Goal: Task Accomplishment & Management: Complete application form

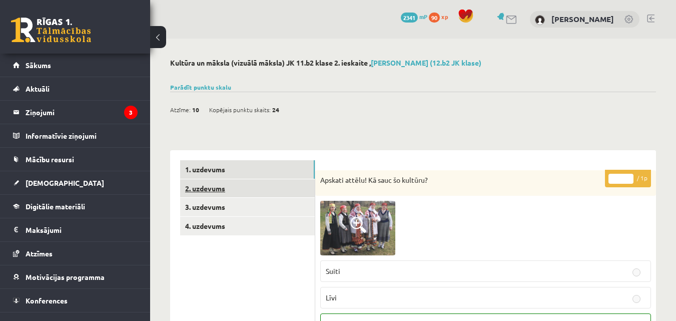
click at [211, 191] on link "2. uzdevums" at bounding box center [247, 188] width 135 height 19
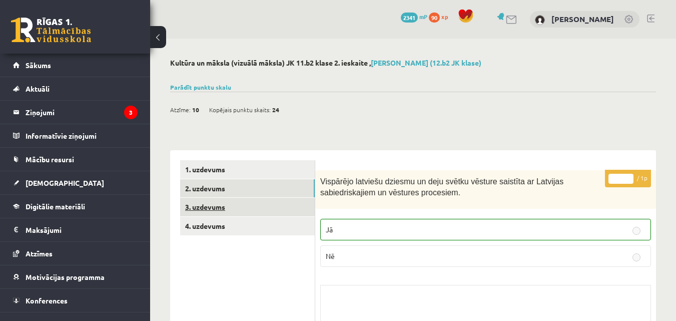
click at [293, 208] on link "3. uzdevums" at bounding box center [247, 207] width 135 height 19
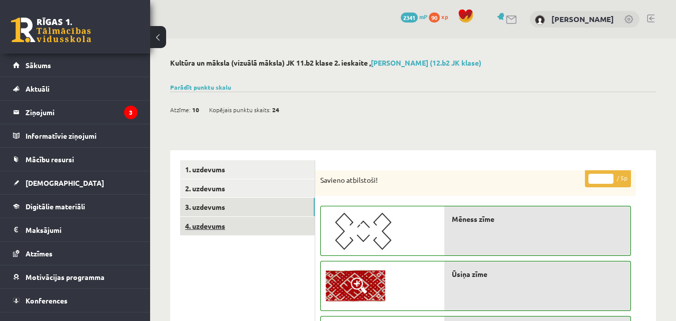
click at [255, 229] on link "4. uzdevums" at bounding box center [247, 226] width 135 height 19
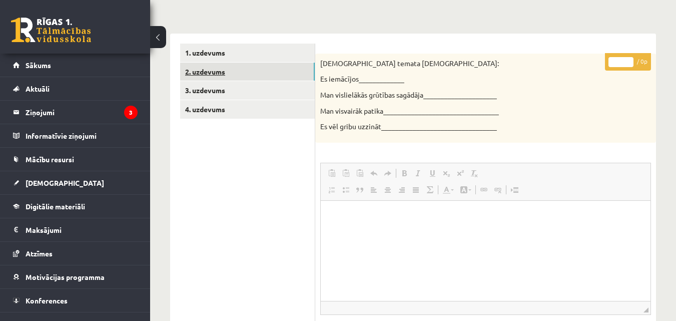
click at [245, 77] on link "2. uzdevums" at bounding box center [247, 72] width 135 height 19
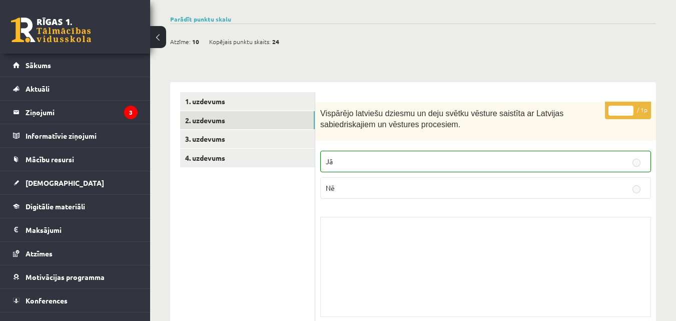
scroll to position [64, 0]
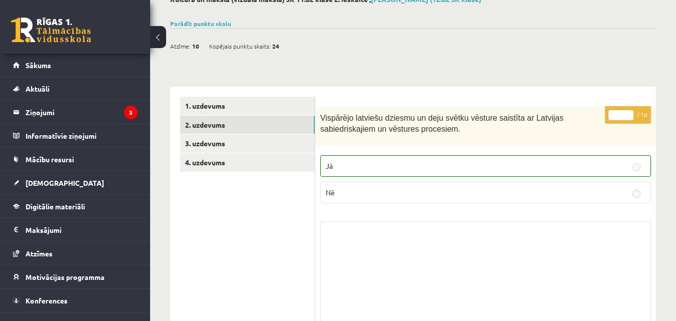
click at [42, 35] on link at bounding box center [51, 30] width 80 height 25
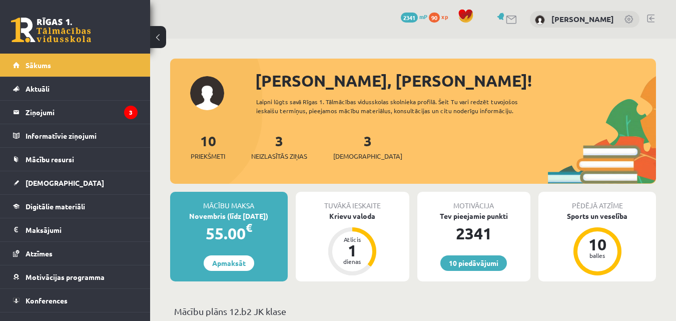
click at [646, 15] on div "10 Dāvanas 2341 mP 90 xp Roberts Masjulis" at bounding box center [413, 19] width 526 height 39
click at [649, 16] on link at bounding box center [651, 19] width 8 height 8
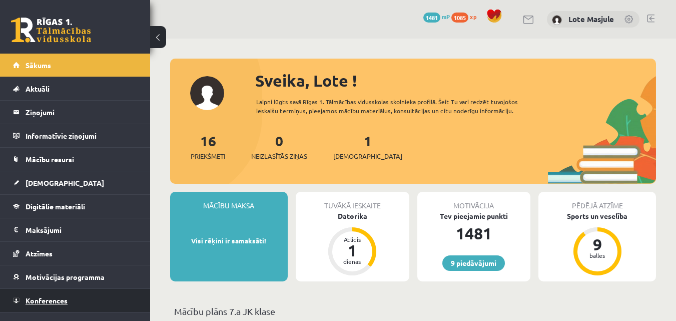
click at [78, 300] on link "Konferences" at bounding box center [75, 300] width 125 height 23
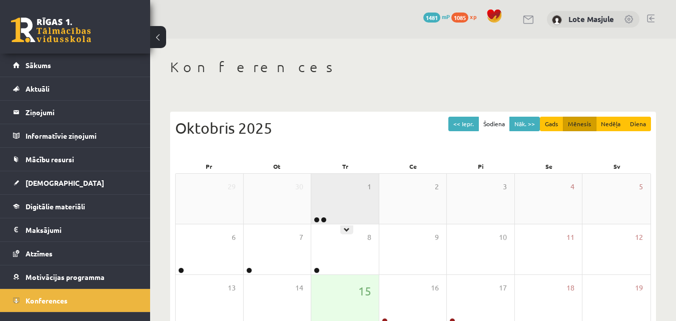
click at [321, 201] on div "1" at bounding box center [345, 199] width 68 height 50
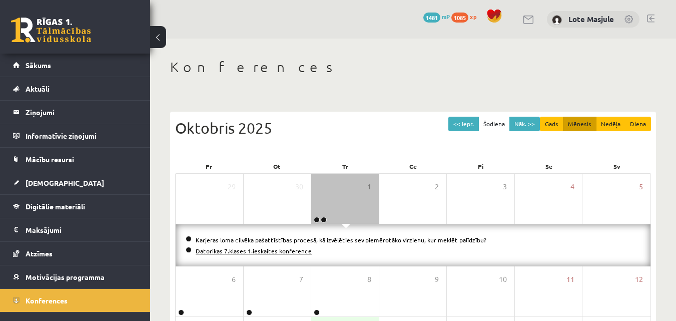
click at [238, 250] on link "Datorikas 7.klases 1.ieskaites konference" at bounding box center [254, 251] width 116 height 8
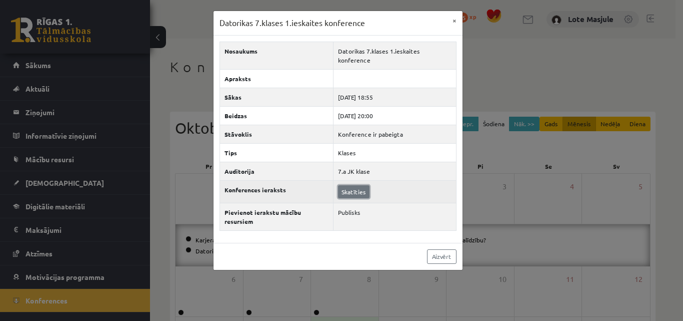
click at [355, 189] on link "Skatīties" at bounding box center [354, 191] width 32 height 13
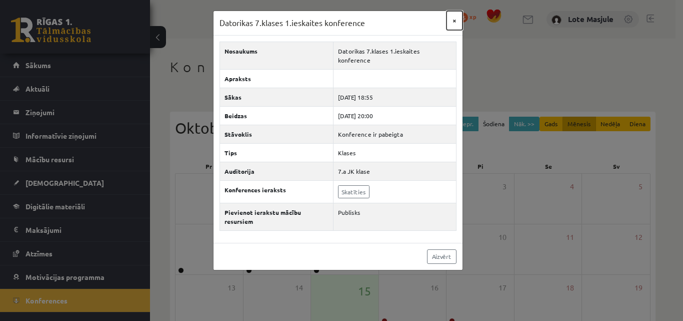
click at [452, 20] on button "×" at bounding box center [455, 20] width 16 height 19
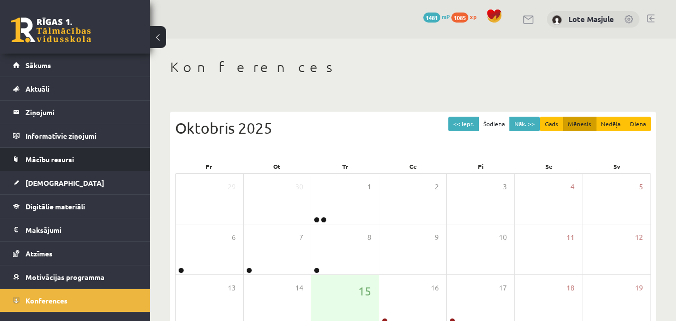
click at [59, 166] on link "Mācību resursi" at bounding box center [75, 159] width 125 height 23
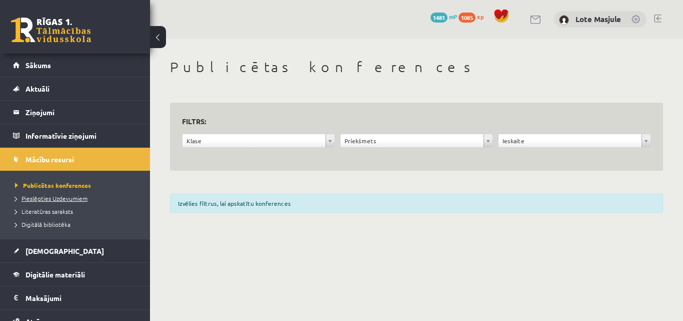
click at [59, 194] on link "Pieslēgties Uzdevumiem" at bounding box center [77, 198] width 125 height 9
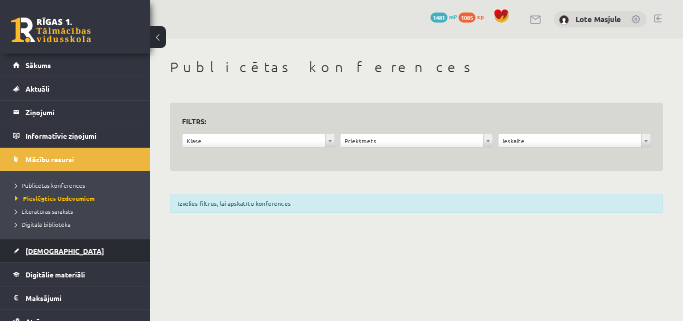
click at [98, 255] on link "[DEMOGRAPHIC_DATA]" at bounding box center [75, 250] width 125 height 23
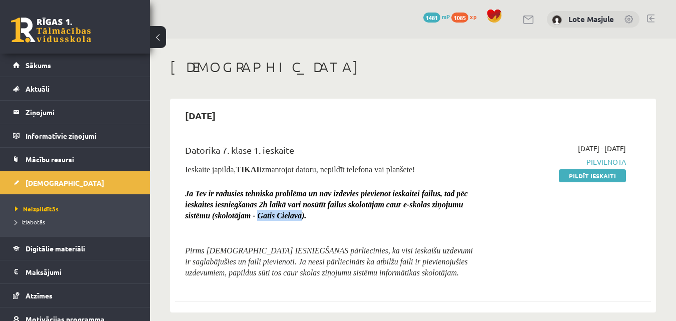
drag, startPoint x: 301, startPoint y: 213, endPoint x: 257, endPoint y: 215, distance: 44.5
click at [257, 215] on span "Ja Tev ir radusies tehniska problēma un nav izdevies pievienot ieskaitei failus…" at bounding box center [326, 204] width 283 height 31
copy span "Gatis Cielava"
click at [271, 109] on div "[DATE]" at bounding box center [413, 116] width 476 height 24
click at [581, 176] on link "Pildīt ieskaiti" at bounding box center [592, 175] width 67 height 13
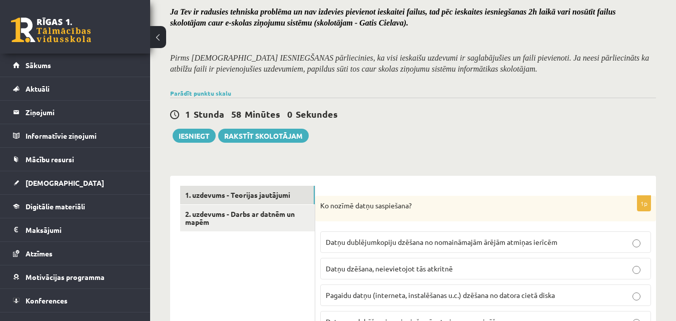
scroll to position [117, 0]
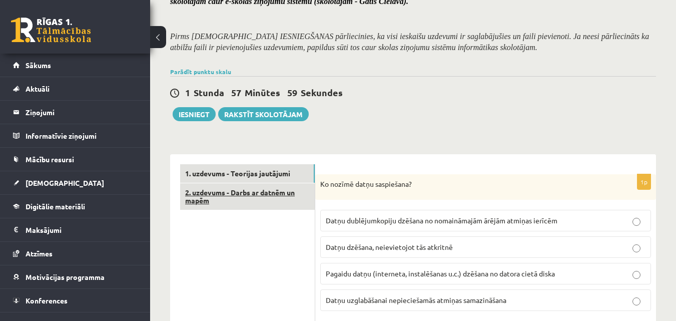
click at [274, 194] on link "2. uzdevums - Darbs ar datnēm un mapēm" at bounding box center [247, 196] width 135 height 27
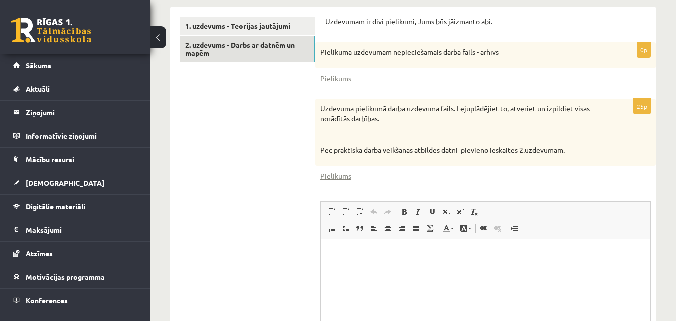
scroll to position [150, 0]
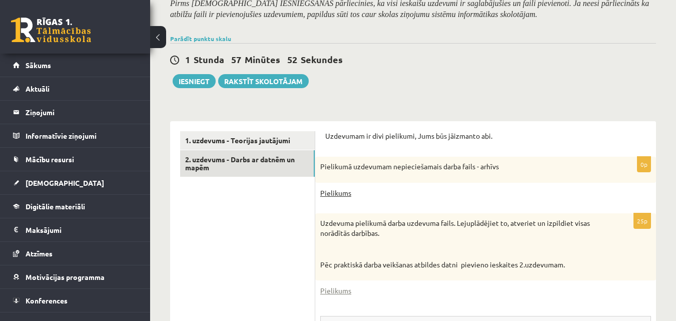
click at [339, 193] on link "Pielikums" at bounding box center [335, 193] width 31 height 11
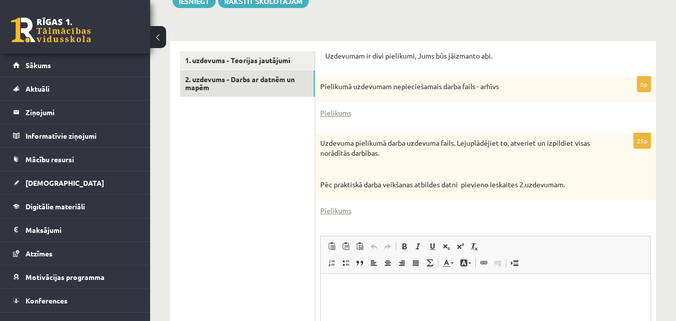
scroll to position [267, 0]
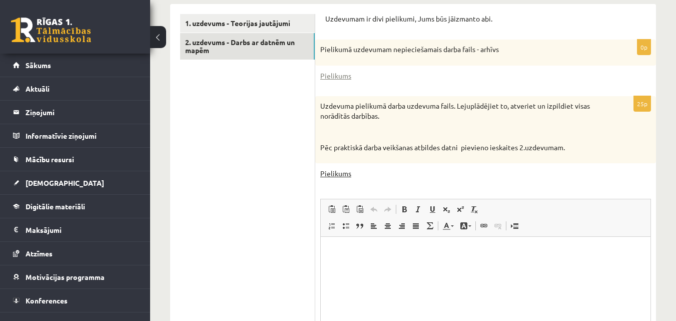
click at [334, 174] on link "Pielikums" at bounding box center [335, 173] width 31 height 11
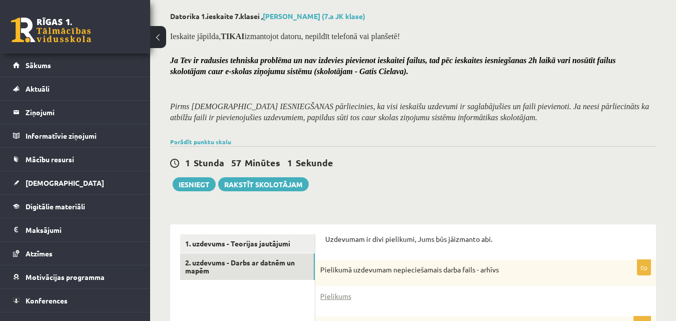
scroll to position [33, 0]
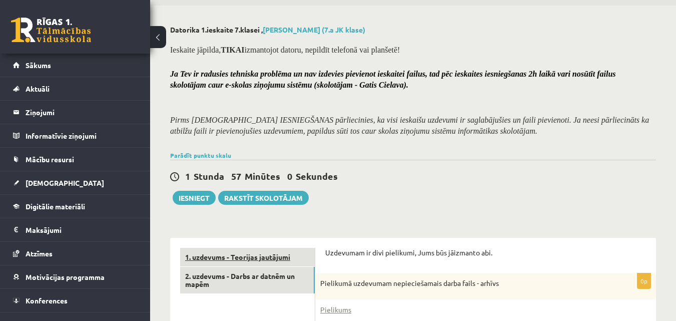
click at [275, 254] on link "1. uzdevums - Teorijas jautājumi" at bounding box center [247, 257] width 135 height 19
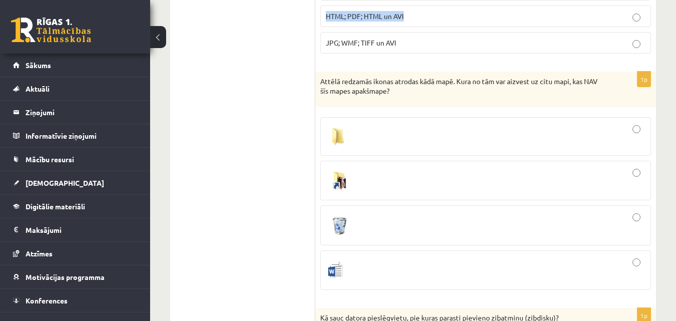
scroll to position [667, 0]
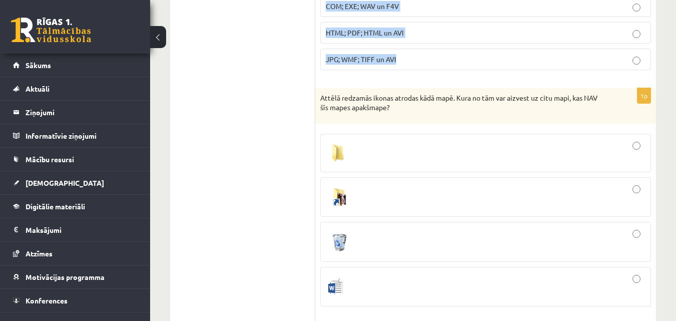
drag, startPoint x: 318, startPoint y: 65, endPoint x: 467, endPoint y: 67, distance: 148.5
copy form "Ko nozīmē datņu saspiešana? Datņu dublējumkopiju dzēšana no nomaināmajām ārējām…"
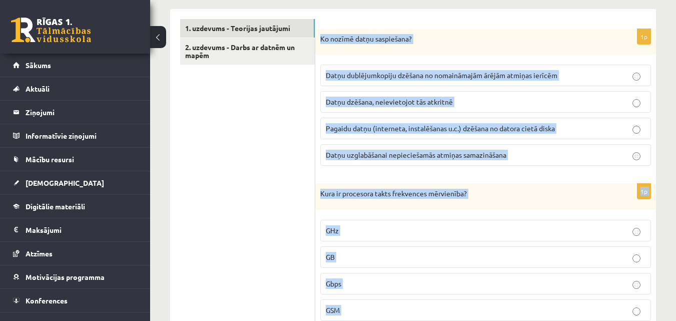
scroll to position [200, 0]
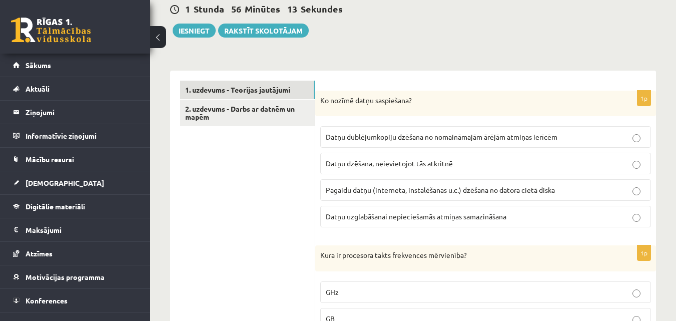
click at [481, 217] on span "Datņu uzglabāšanai nepieciešamās atmiņas samazināšana" at bounding box center [416, 216] width 181 height 9
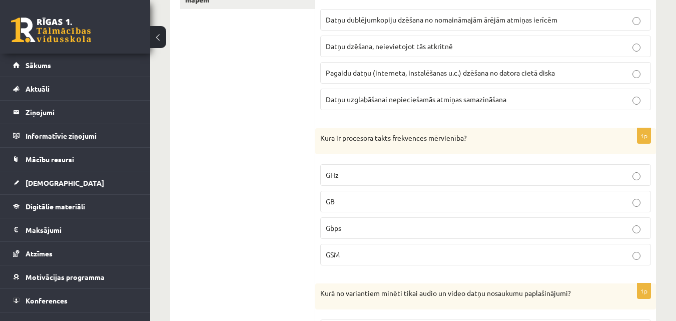
click at [349, 175] on p "GHz" at bounding box center [486, 175] width 320 height 11
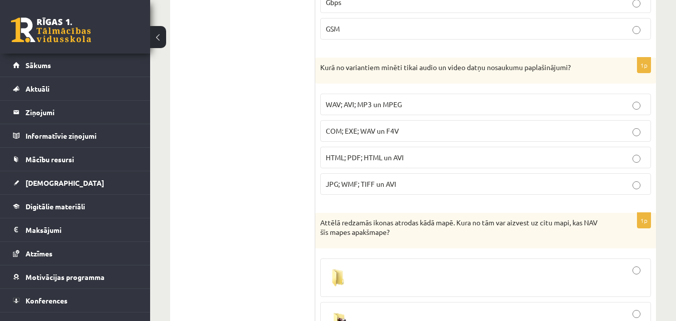
scroll to position [550, 0]
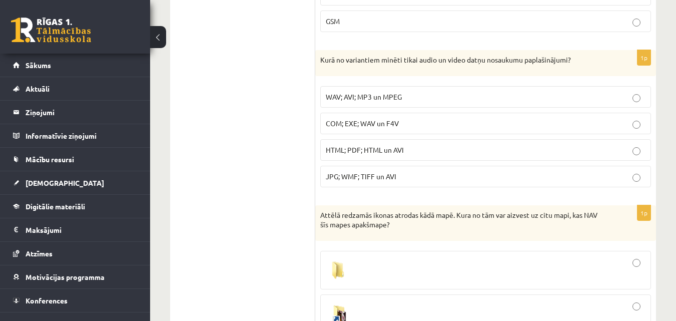
click at [351, 100] on span "WAV; AVI; MP3 un MPEG" at bounding box center [364, 96] width 76 height 9
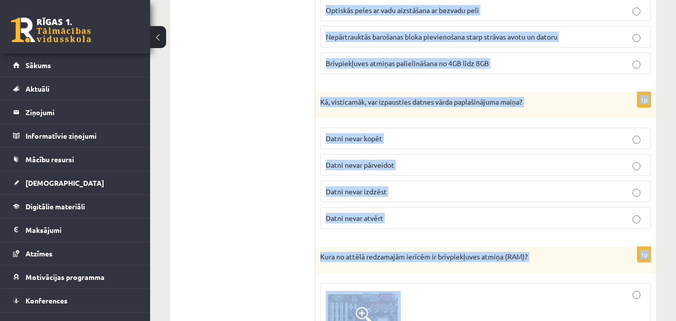
scroll to position [1771, 0]
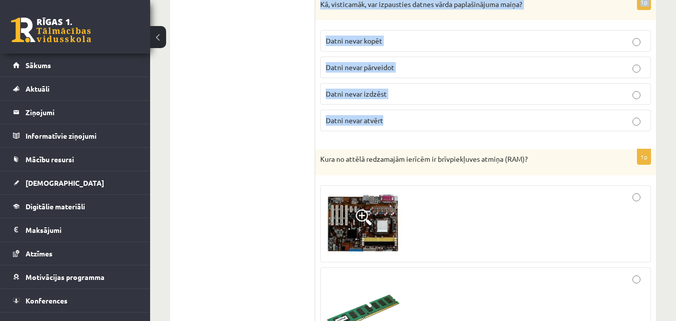
drag, startPoint x: 320, startPoint y: 100, endPoint x: 522, endPoint y: 126, distance: 204.2
click at [522, 126] on form "1p Ko nozīmē datņu saspiešana? Datņu dublējumkopiju dzēšana no nomaināmajām ārē…" at bounding box center [485, 109] width 321 height 3199
copy form "Kā sauc datora pieslēgvietu, pie kuras parasti pievieno zibatmiņu (zibdisku)? S…"
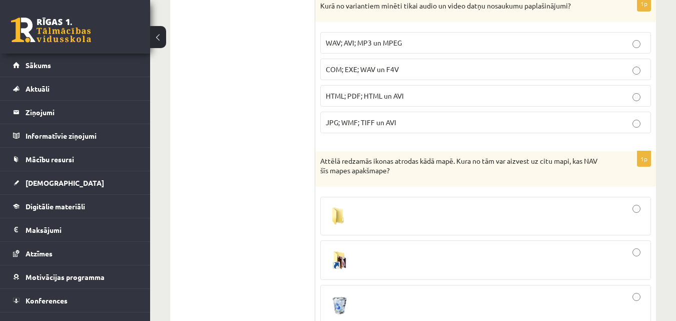
scroll to position [954, 0]
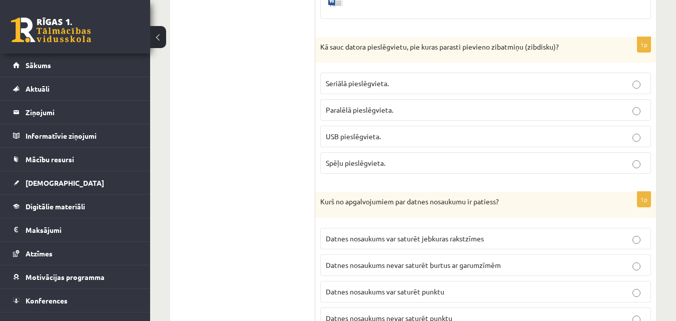
click at [329, 135] on span "USB pieslēgvieta." at bounding box center [353, 136] width 55 height 9
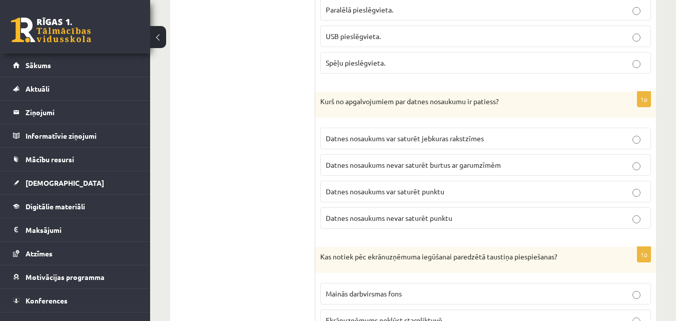
scroll to position [1071, 0]
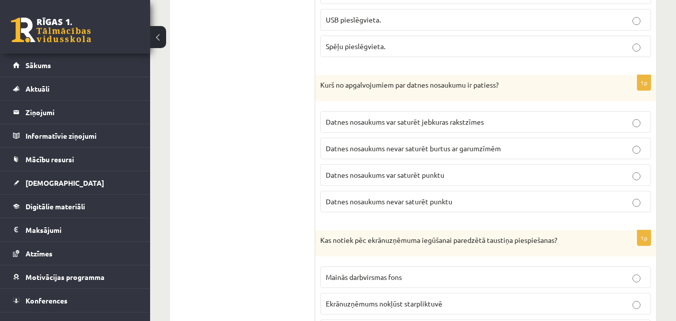
click at [418, 170] on p "Datnes nosaukums var saturēt punktu" at bounding box center [486, 175] width 320 height 11
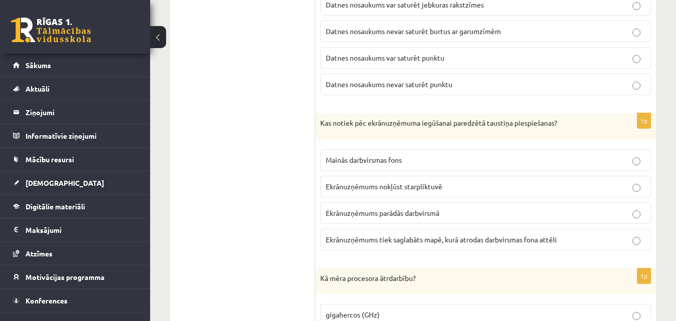
click at [367, 181] on p "Ekrānuzņēmums nokļūst starpliktuvē" at bounding box center [486, 186] width 320 height 11
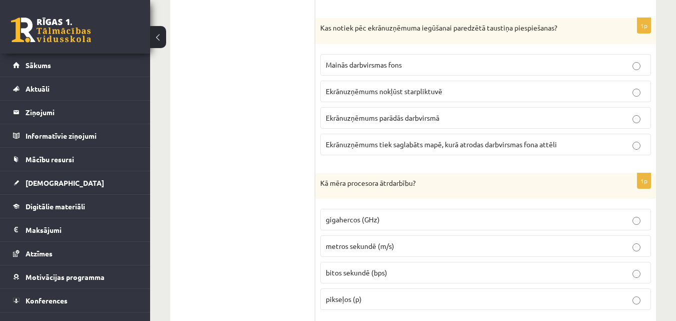
scroll to position [1304, 0]
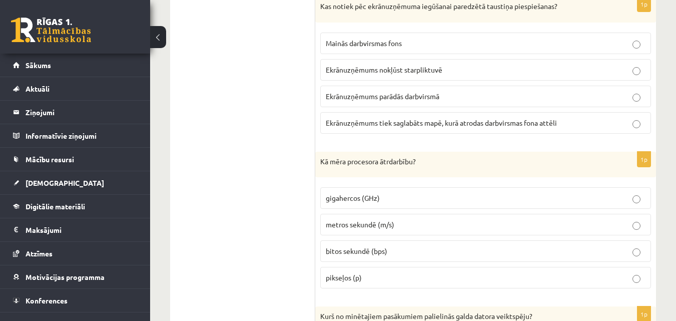
click at [374, 197] on span "gigahercos (GHz)" at bounding box center [353, 197] width 54 height 9
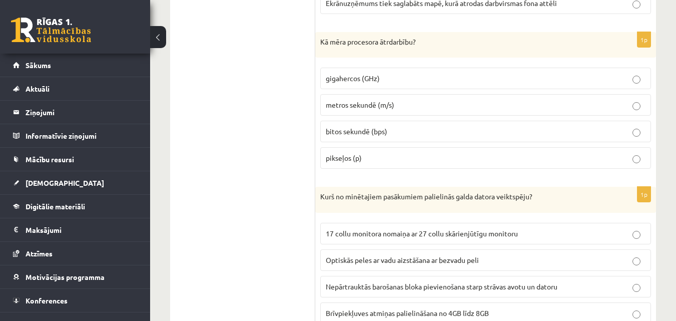
scroll to position [1538, 0]
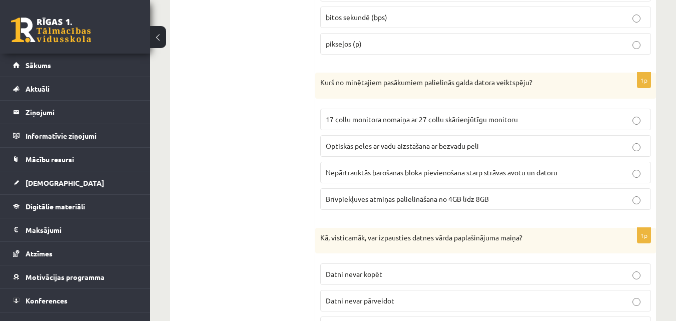
click at [354, 196] on span "Brīvpiekļuves atmiņas palielināšana no 4GB līdz 8GB" at bounding box center [407, 198] width 163 height 9
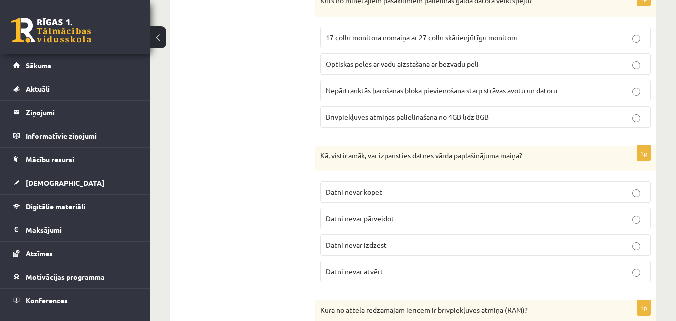
scroll to position [1654, 0]
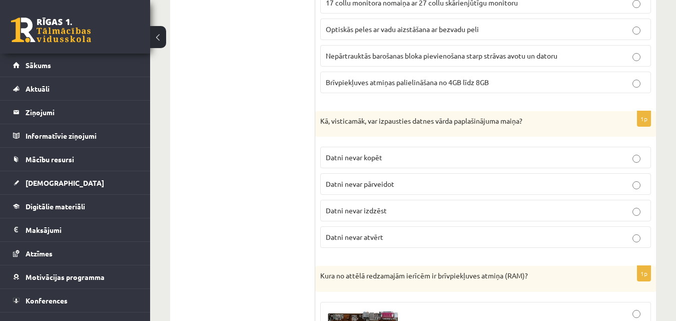
click at [379, 234] on span "Datni nevar atvērt" at bounding box center [355, 236] width 58 height 9
click at [282, 261] on ul "1. uzdevums - Teorijas jautājumi 2. uzdevums - Darbs ar datnēm un mapēm" at bounding box center [247, 225] width 135 height 3199
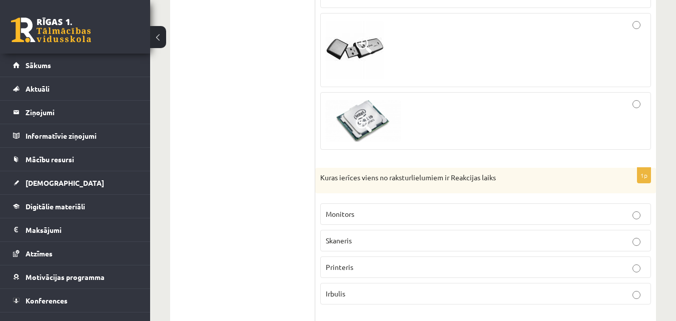
scroll to position [2004, 0]
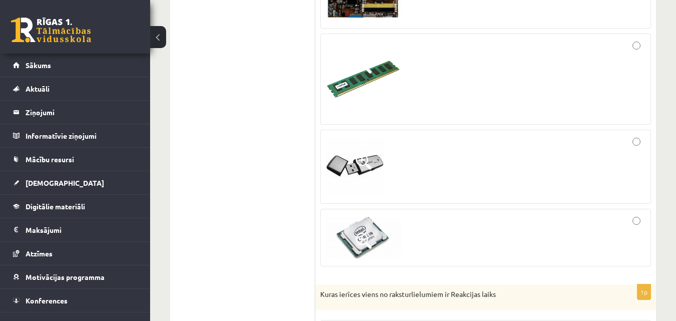
click at [387, 84] on img at bounding box center [363, 79] width 75 height 75
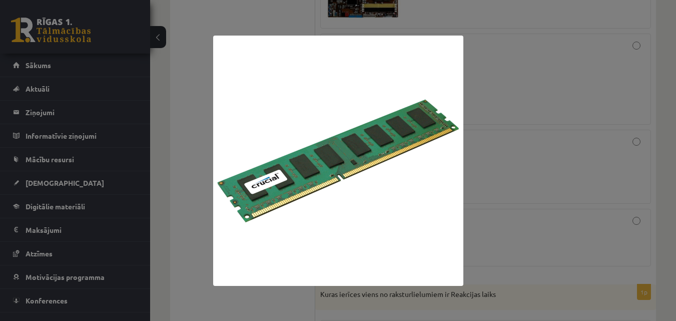
click at [523, 85] on div at bounding box center [338, 160] width 676 height 321
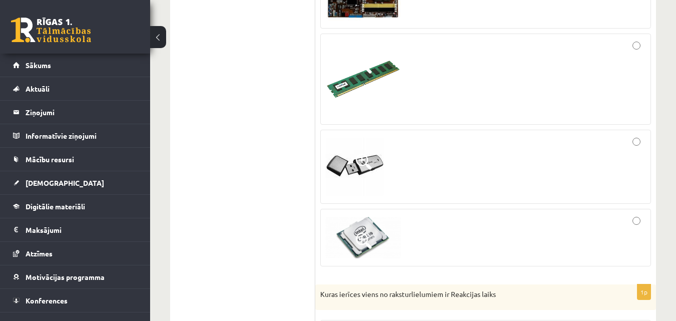
drag, startPoint x: 629, startPoint y: 48, endPoint x: 609, endPoint y: 81, distance: 37.9
drag, startPoint x: 609, startPoint y: 81, endPoint x: 227, endPoint y: 189, distance: 397.1
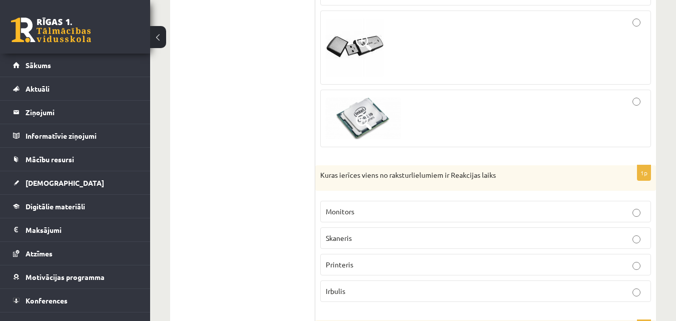
scroll to position [2238, 0]
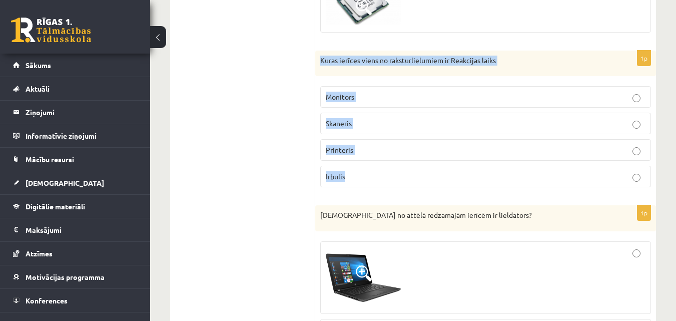
drag, startPoint x: 320, startPoint y: 58, endPoint x: 402, endPoint y: 176, distance: 143.3
click at [402, 176] on div "1p Kuras ierīces viens no raksturlielumiem ir Reakcijas laiks Monitors Skaneris…" at bounding box center [485, 123] width 341 height 145
copy div "Kuras ierīces viens no raksturlielumiem ir Reakcijas laiks Monitors Skaneris Pr…"
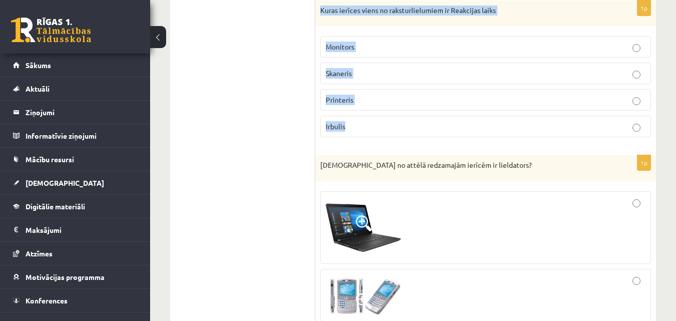
scroll to position [2256, 0]
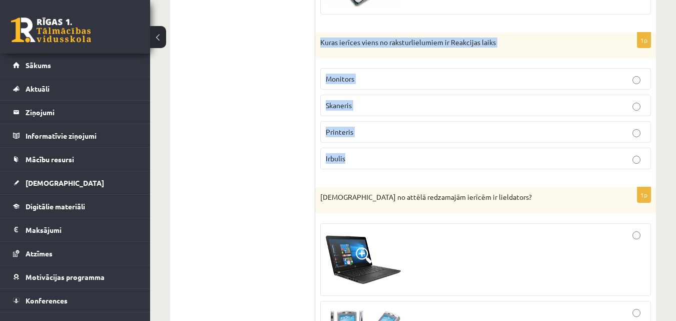
click at [350, 81] on span "Monitors" at bounding box center [340, 78] width 29 height 9
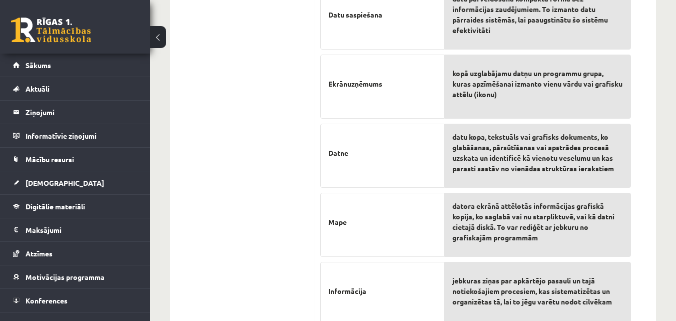
scroll to position [3189, 0]
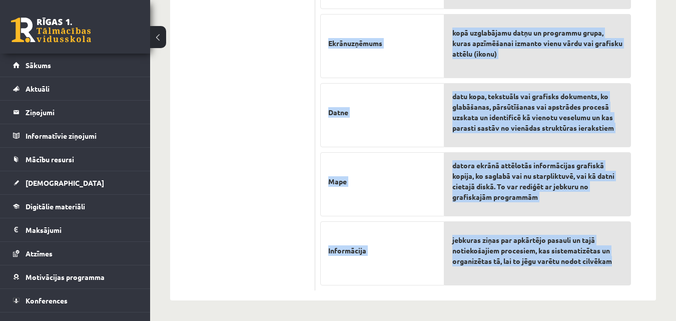
drag, startPoint x: 319, startPoint y: 74, endPoint x: 621, endPoint y: 264, distance: 357.2
copy form "Kura no datora sastāvdaļām veic programmā norādīto instrukciju izpildi? Brīvpie…"
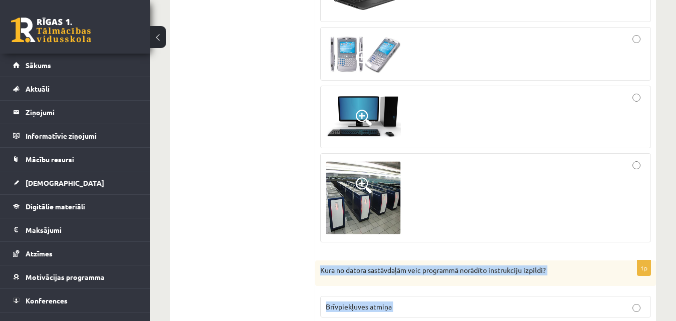
scroll to position [2372, 0]
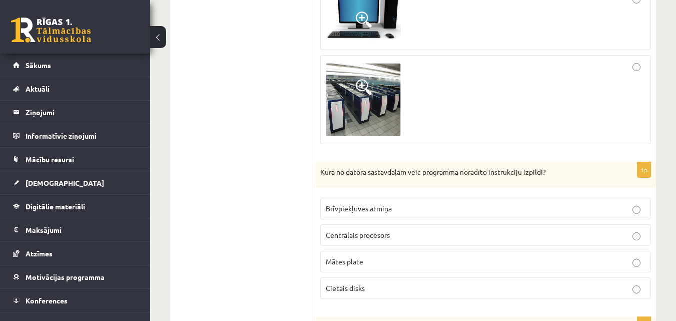
scroll to position [2722, 0]
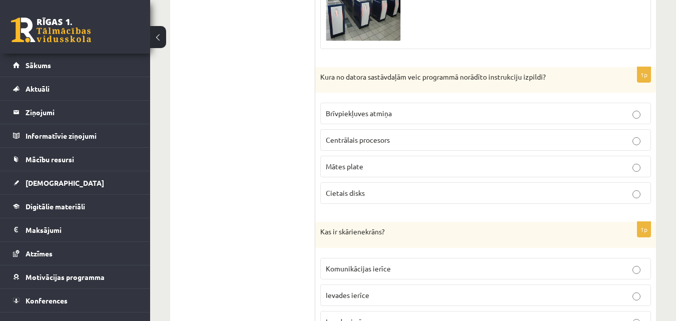
click at [348, 137] on span "Centrālais procesors" at bounding box center [358, 139] width 64 height 9
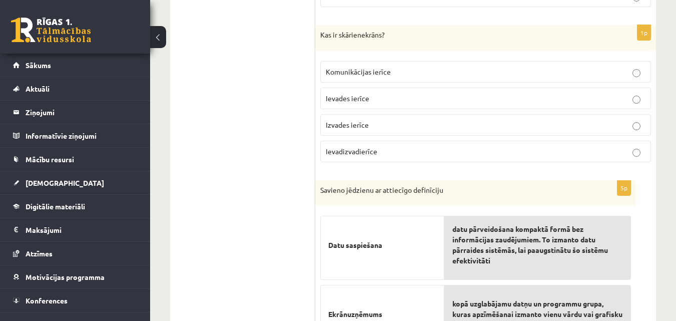
scroll to position [2956, 0]
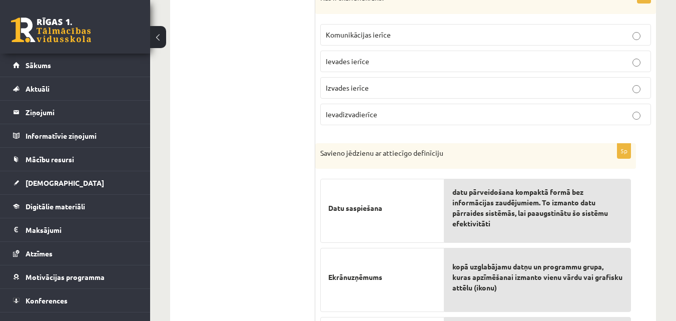
click at [361, 114] on span "Ievadizvadierīce" at bounding box center [352, 114] width 52 height 9
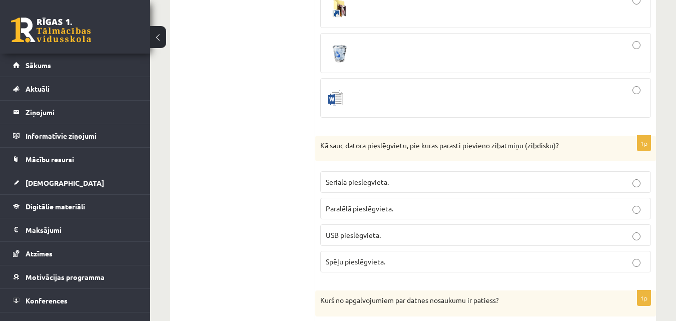
scroll to position [739, 0]
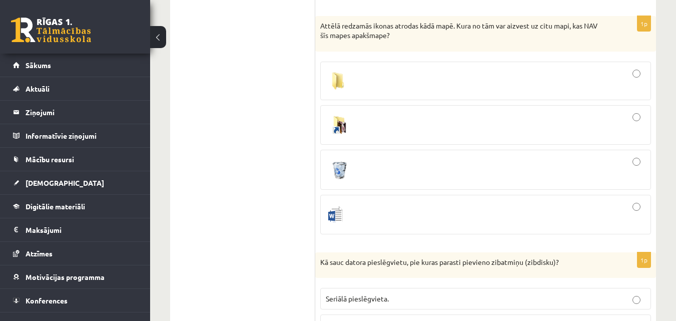
click at [377, 80] on div at bounding box center [486, 81] width 320 height 28
click at [411, 173] on div at bounding box center [486, 169] width 320 height 29
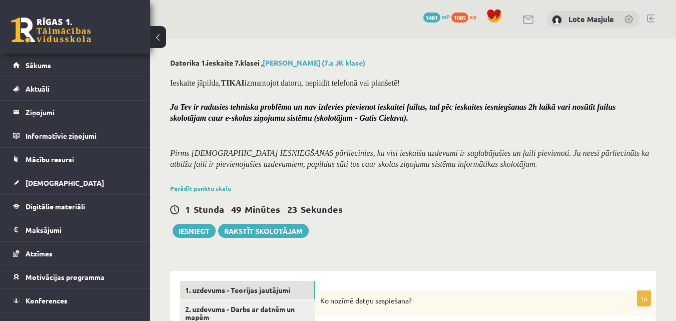
scroll to position [234, 0]
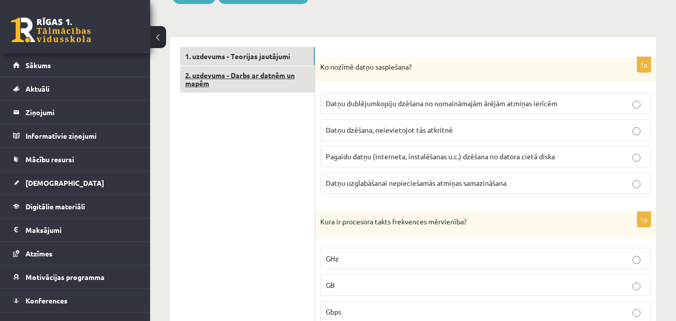
click at [264, 78] on link "2. uzdevums - Darbs ar datnēm un mapēm" at bounding box center [247, 79] width 135 height 27
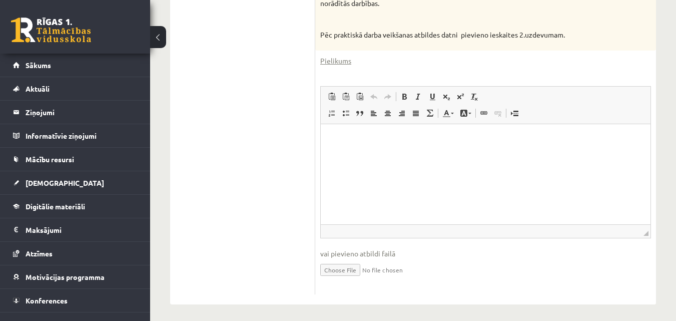
scroll to position [383, 0]
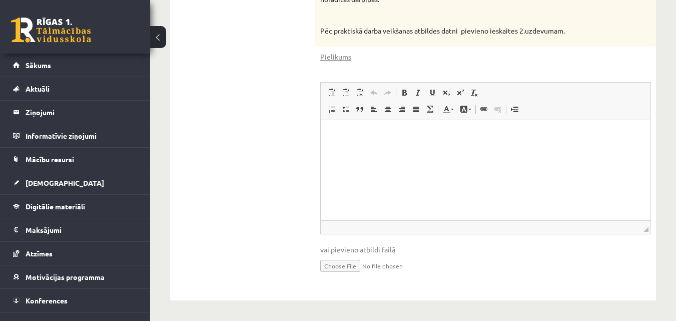
click at [343, 265] on input "file" at bounding box center [485, 265] width 331 height 21
type input "**********"
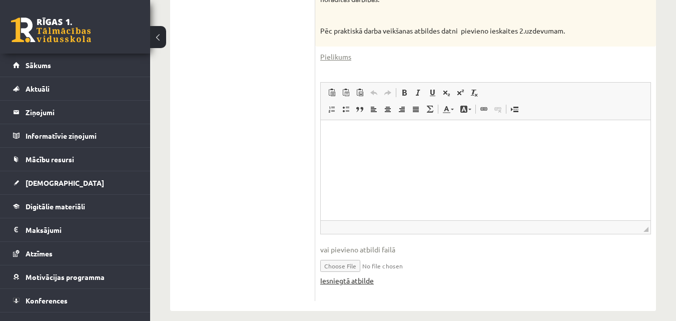
click at [359, 279] on link "Iesniegtā atbilde" at bounding box center [347, 280] width 54 height 11
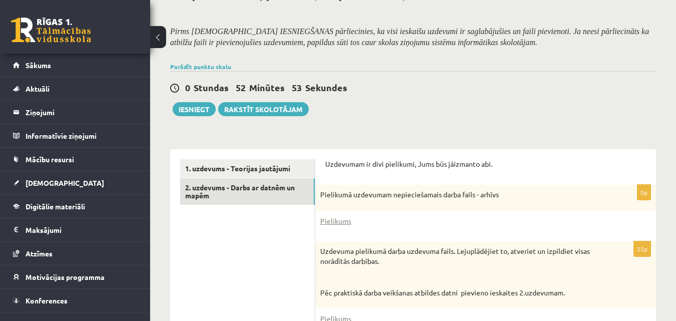
scroll to position [160, 0]
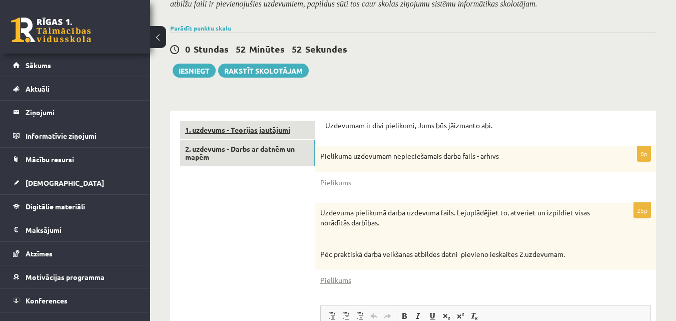
click at [240, 129] on link "1. uzdevums - Teorijas jautājumi" at bounding box center [247, 130] width 135 height 19
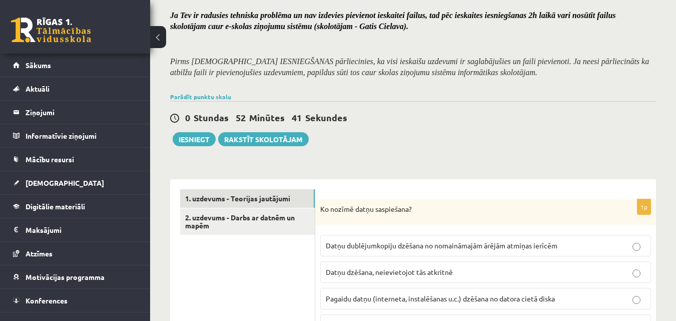
scroll to position [0, 0]
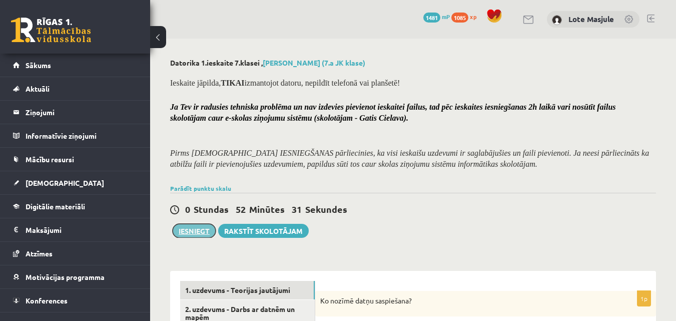
click at [197, 231] on button "Iesniegt" at bounding box center [194, 231] width 43 height 14
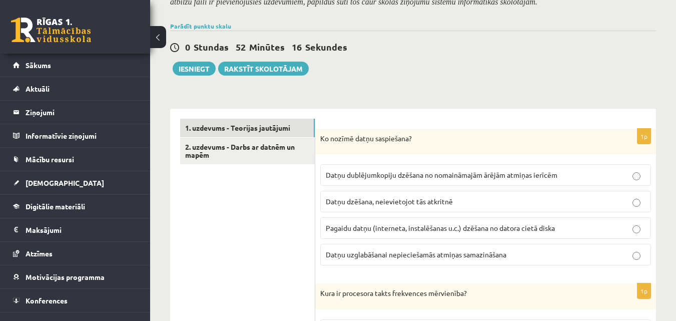
scroll to position [117, 0]
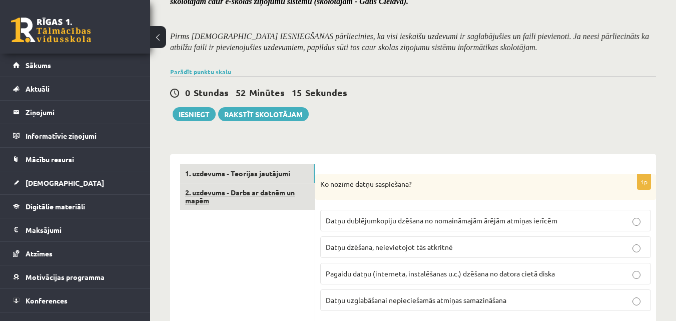
click at [249, 197] on link "2. uzdevums - Darbs ar datnēm un mapēm" at bounding box center [247, 196] width 135 height 27
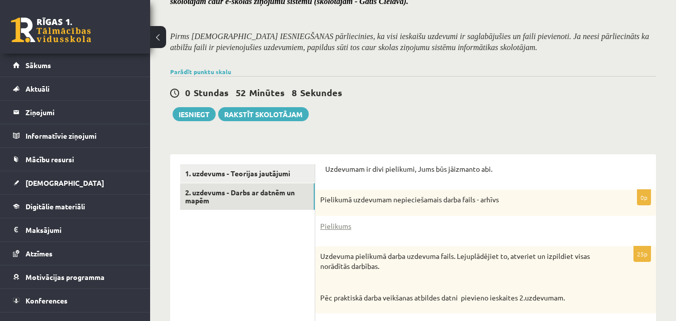
scroll to position [0, 0]
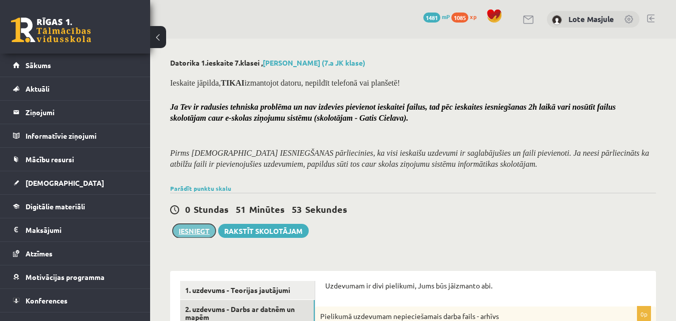
click at [183, 228] on button "Iesniegt" at bounding box center [194, 231] width 43 height 14
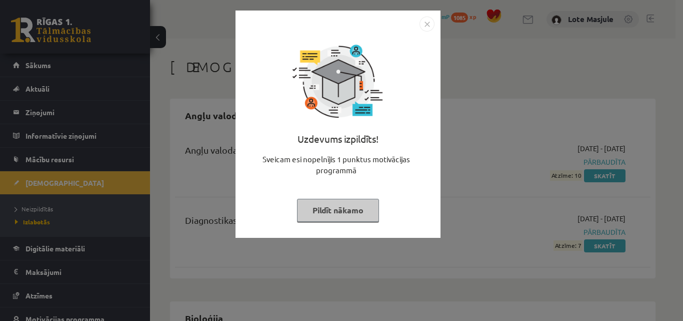
click at [427, 24] on img "Close" at bounding box center [427, 24] width 15 height 15
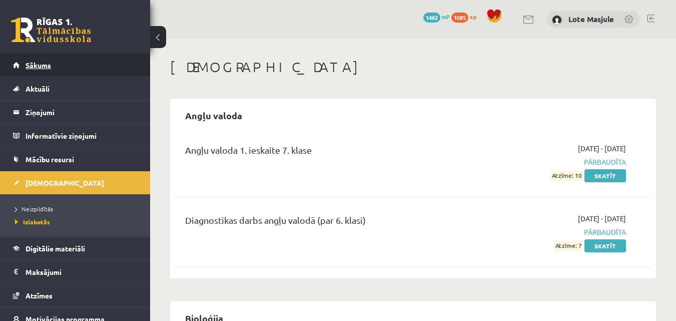
click at [47, 61] on link "Sākums" at bounding box center [75, 65] width 125 height 23
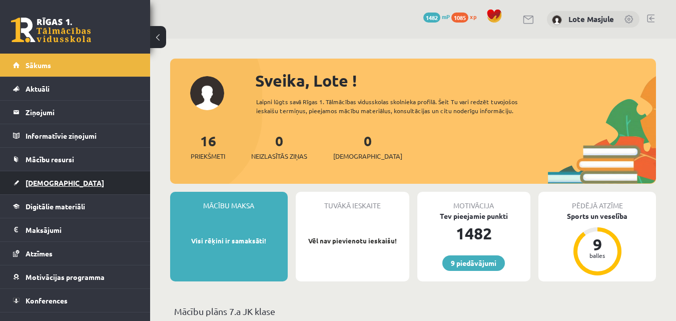
click at [54, 176] on link "[DEMOGRAPHIC_DATA]" at bounding box center [75, 182] width 125 height 23
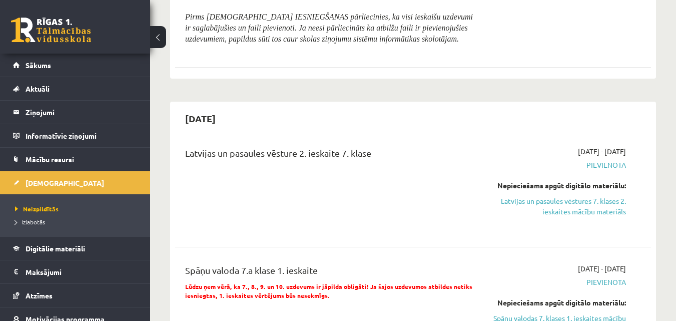
scroll to position [350, 0]
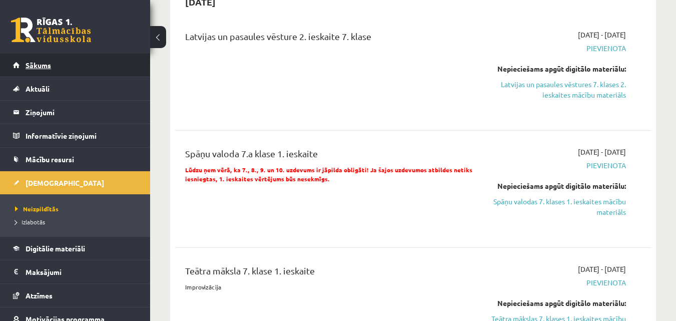
click at [66, 74] on link "Sākums" at bounding box center [75, 65] width 125 height 23
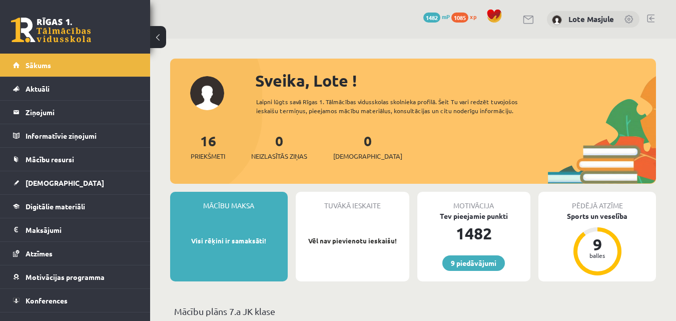
click at [647, 21] on link at bounding box center [651, 19] width 8 height 8
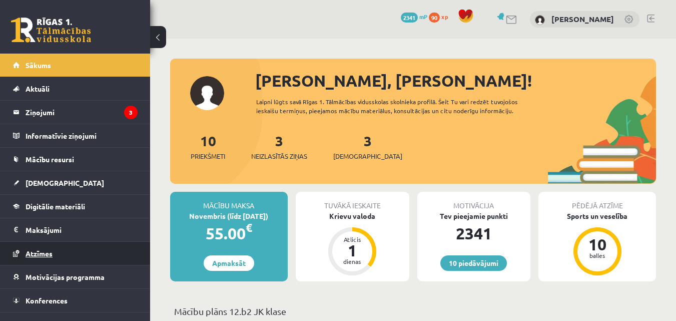
click at [71, 242] on link "Atzīmes" at bounding box center [75, 253] width 125 height 23
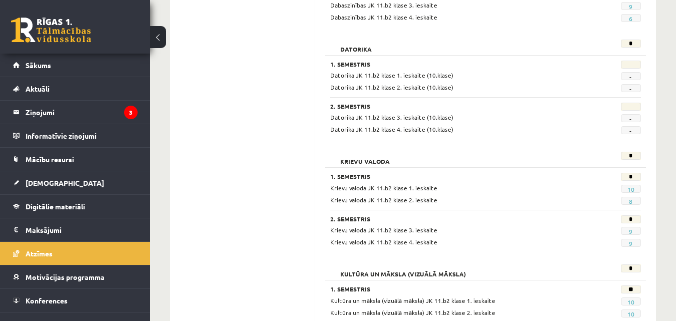
scroll to position [467, 0]
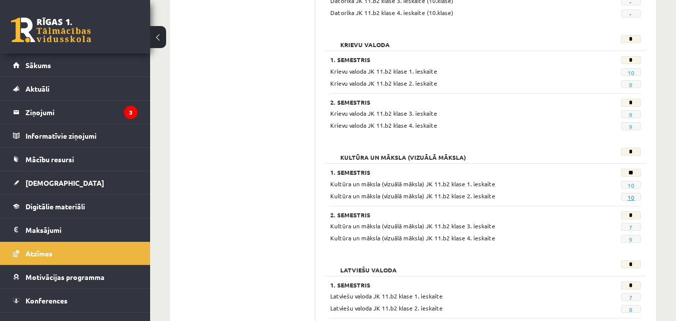
click at [631, 194] on link "10" at bounding box center [630, 197] width 7 height 8
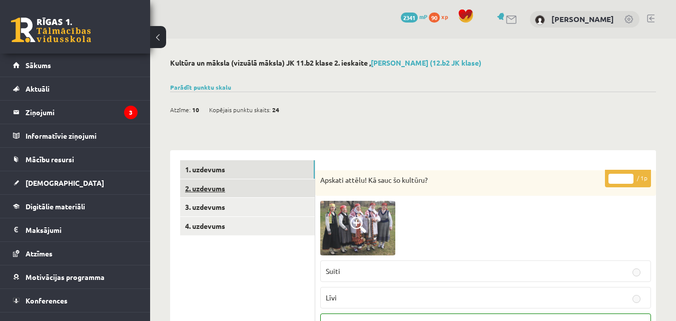
click at [267, 180] on link "2. uzdevums" at bounding box center [247, 188] width 135 height 19
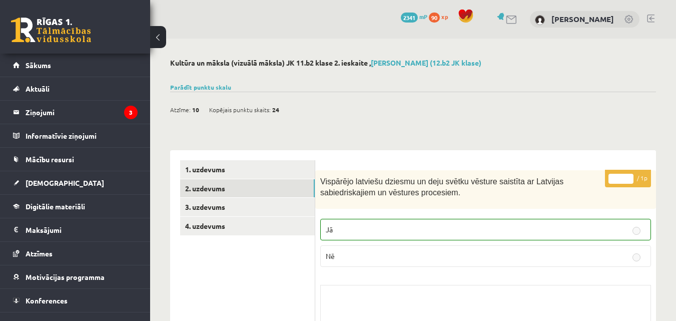
click at [45, 33] on link at bounding box center [51, 30] width 80 height 25
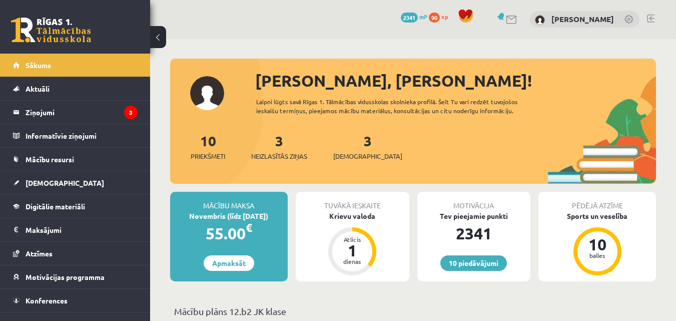
click at [655, 19] on div "10 Dāvanas 2341 mP 90 xp [PERSON_NAME]" at bounding box center [413, 19] width 526 height 39
click at [654, 18] on link at bounding box center [651, 19] width 8 height 8
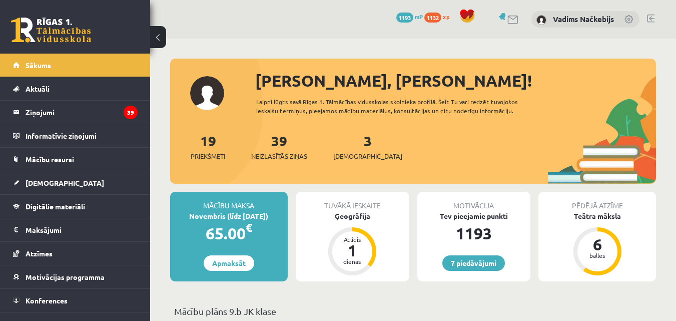
click at [440, 16] on span "1132" at bounding box center [432, 18] width 17 height 10
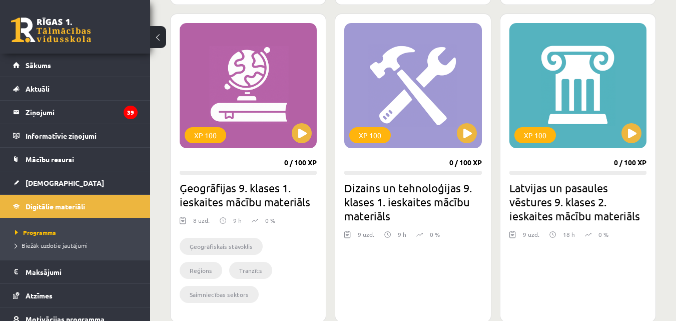
scroll to position [1517, 0]
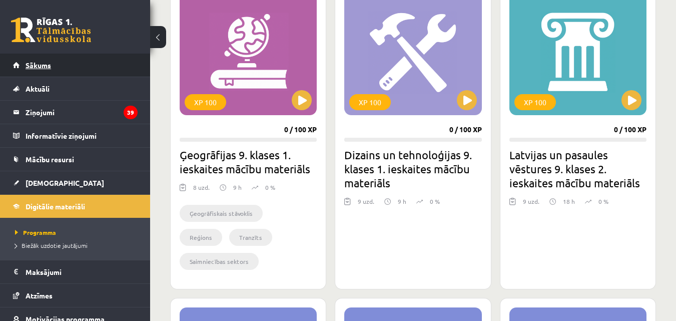
click at [14, 67] on link "Sākums" at bounding box center [75, 65] width 125 height 23
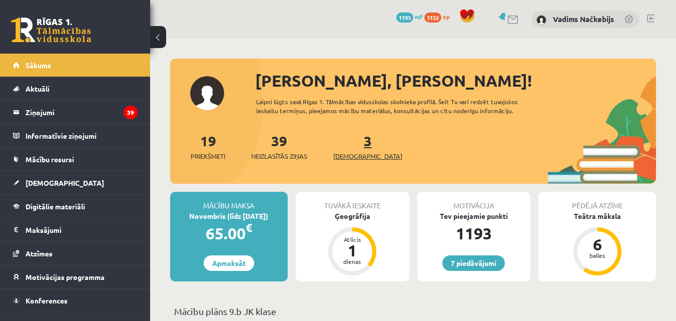
click at [354, 144] on link "3 Ieskaites" at bounding box center [367, 147] width 69 height 30
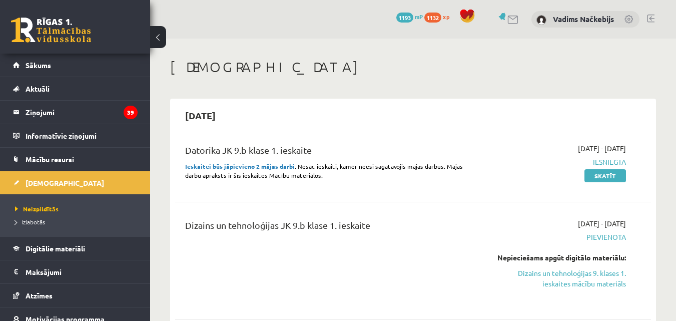
click at [437, 20] on span "1132" at bounding box center [432, 18] width 17 height 10
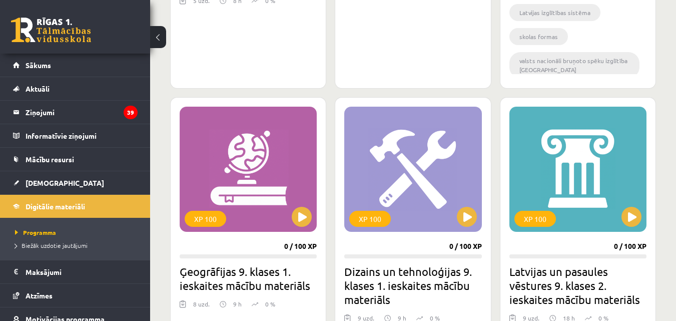
scroll to position [1517, 0]
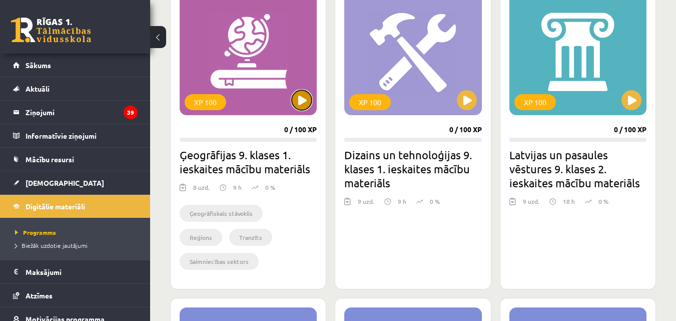
click at [305, 91] on button at bounding box center [302, 100] width 20 height 20
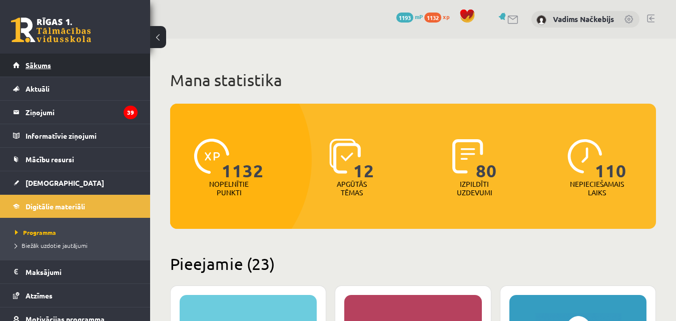
click at [64, 62] on link "Sākums" at bounding box center [75, 65] width 125 height 23
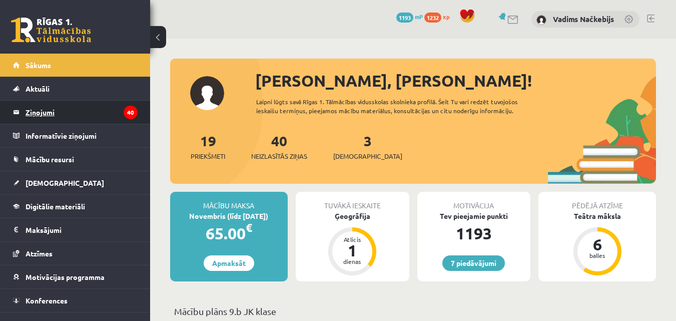
click at [50, 111] on legend "Ziņojumi 40" at bounding box center [82, 112] width 112 height 23
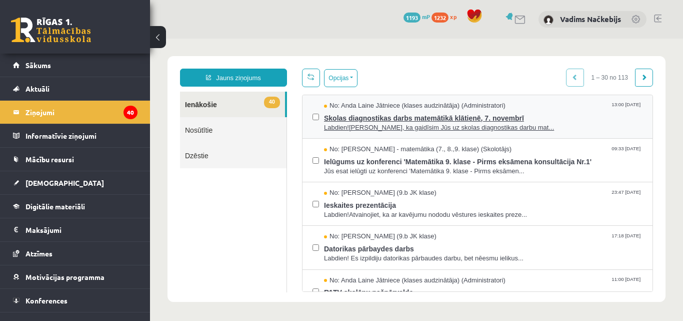
click at [375, 119] on span "Skolas diagnostikas darbs matemātikā klātienē, 7. novembrī" at bounding box center [483, 117] width 319 height 13
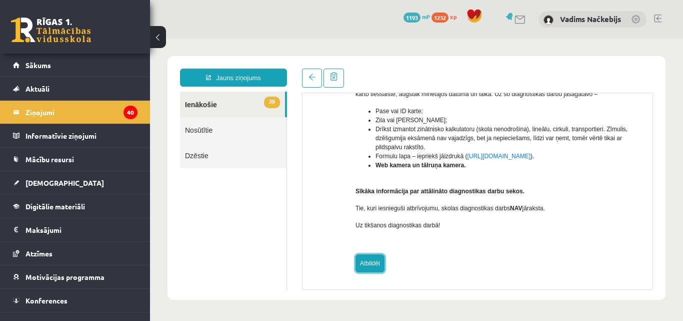
click at [375, 255] on link "Atbildēt" at bounding box center [370, 263] width 29 height 18
type input "**********"
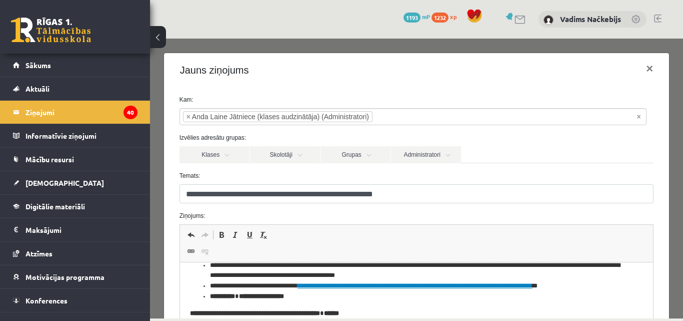
scroll to position [117, 0]
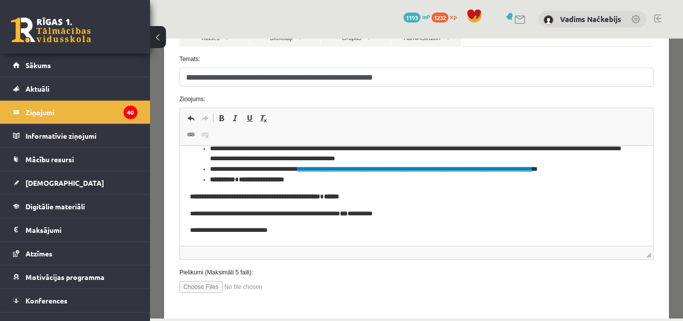
click at [231, 130] on span "Redaktora rīkjoslas Atcelt Klaviatūras saīsne vadīšanas taustiņš+Z Atkārtot Kla…" at bounding box center [417, 127] width 474 height 38
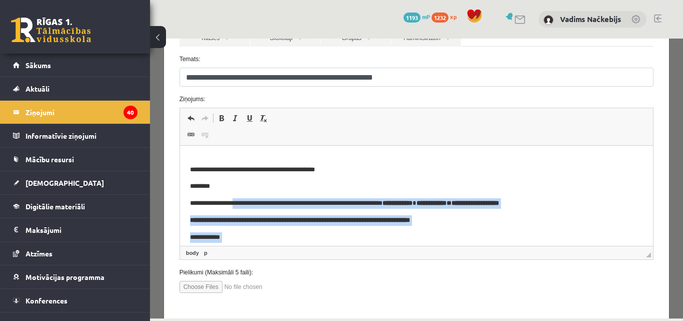
scroll to position [0, 0]
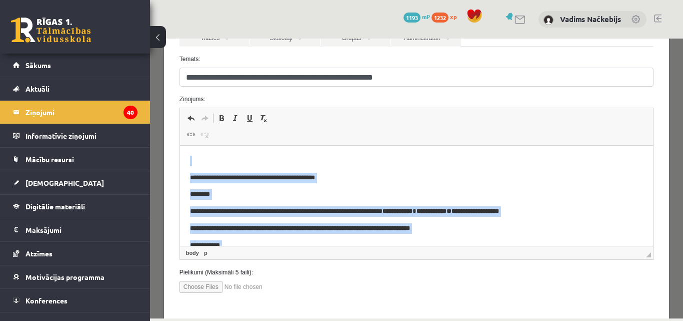
drag, startPoint x: 285, startPoint y: 231, endPoint x: 186, endPoint y: 166, distance: 118.0
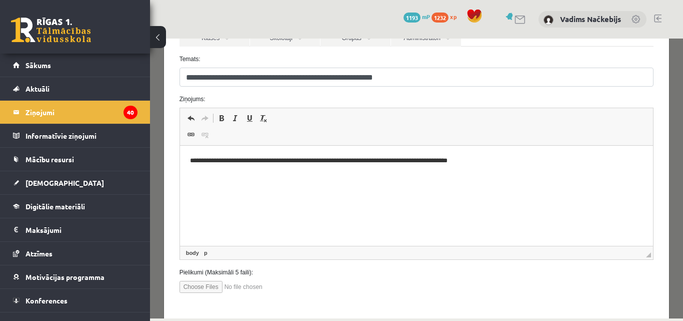
scroll to position [163, 0]
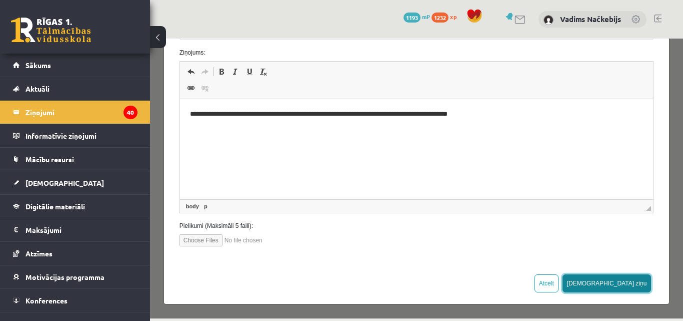
click at [628, 284] on button "Sūtīt ziņu" at bounding box center [607, 283] width 89 height 18
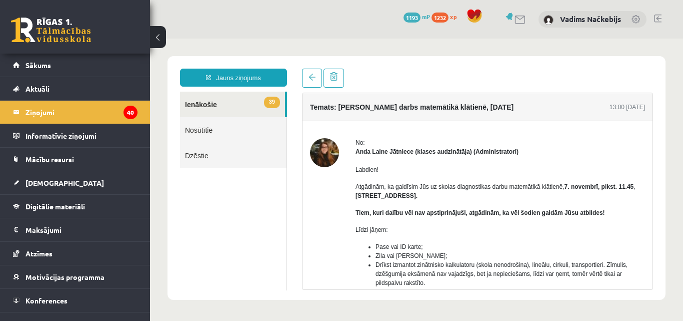
scroll to position [0, 0]
click at [45, 73] on link "Sākums" at bounding box center [75, 65] width 125 height 23
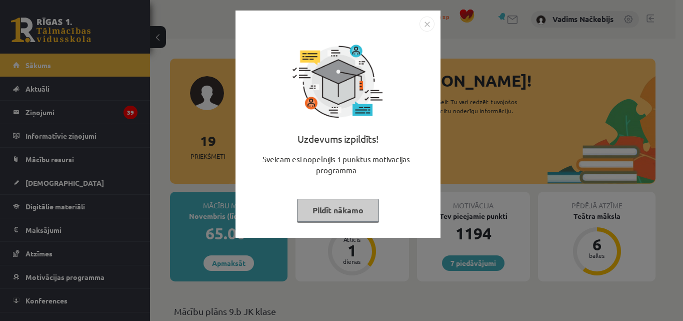
click at [434, 19] on img "Close" at bounding box center [427, 24] width 15 height 15
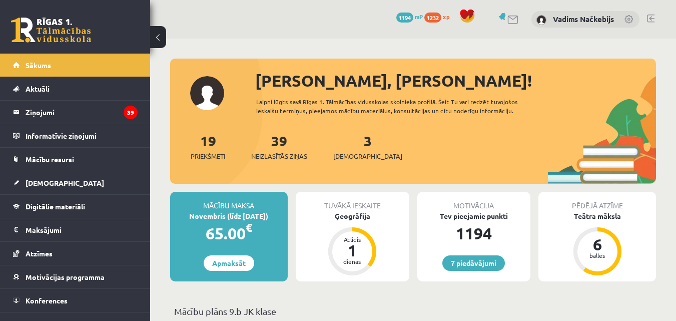
click at [443, 15] on span "xp" at bounding box center [446, 17] width 7 height 8
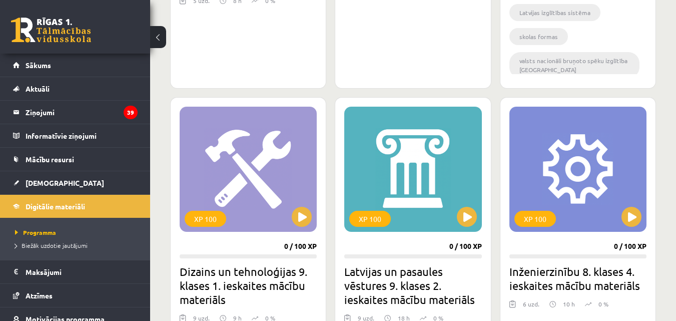
scroll to position [1517, 0]
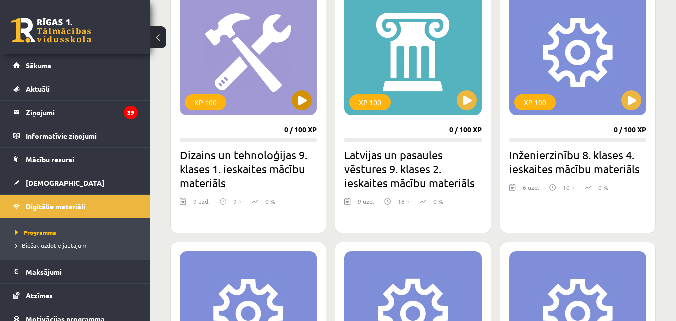
click at [291, 106] on div "XP 100" at bounding box center [248, 52] width 137 height 125
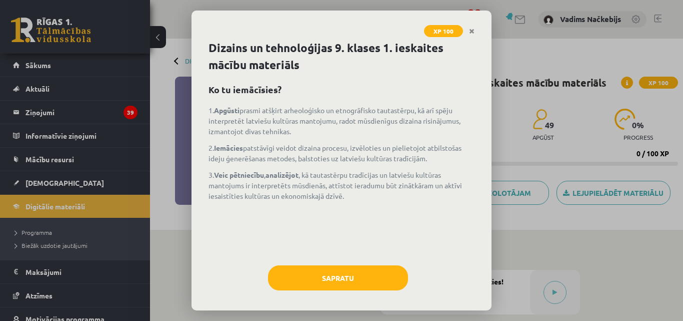
drag, startPoint x: 0, startPoint y: 0, endPoint x: 338, endPoint y: 263, distance: 428.3
click at [340, 232] on div "1. Apgūsti prasmi atšķirt arheoloģisko un etnogrāfisko tautastērpu, kā arī spēj…" at bounding box center [342, 180] width 266 height 150
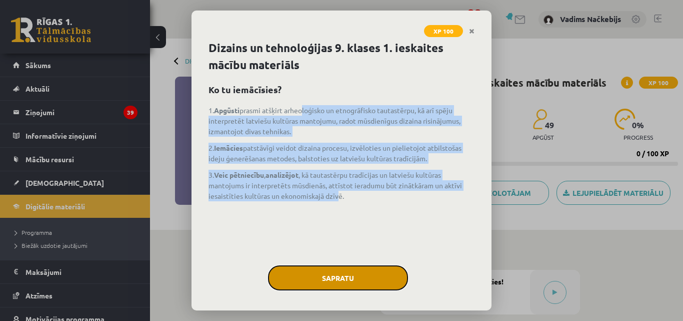
click at [327, 278] on button "Sapratu" at bounding box center [338, 277] width 140 height 25
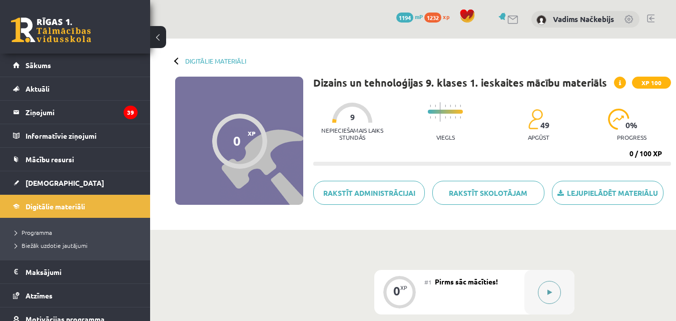
click at [533, 283] on div at bounding box center [549, 292] width 50 height 45
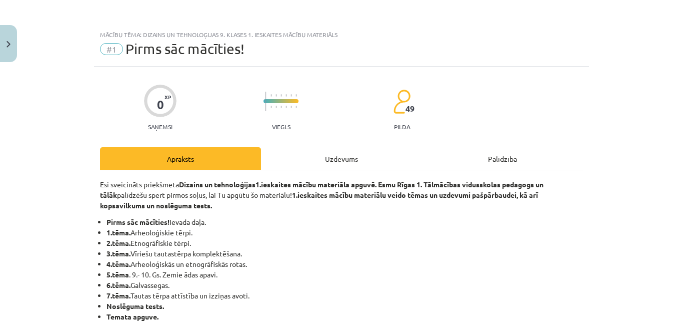
click at [356, 148] on div "Uzdevums" at bounding box center [341, 158] width 161 height 23
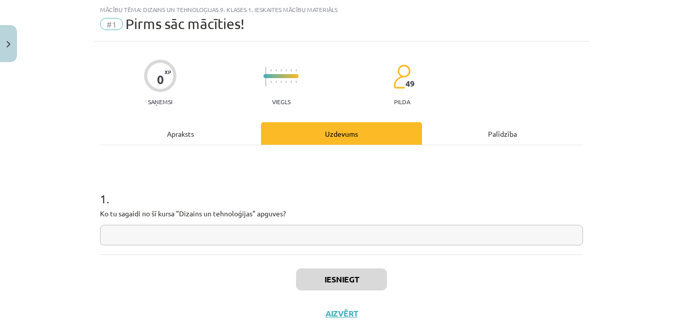
scroll to position [60, 0]
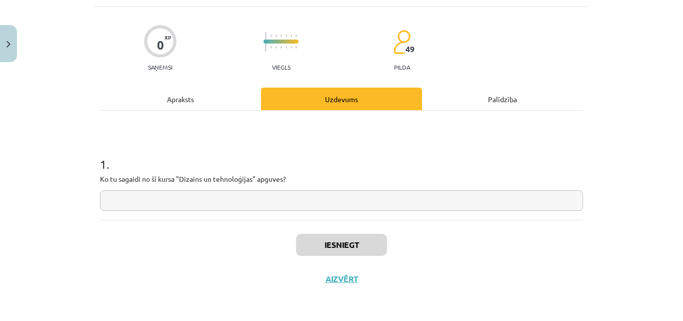
click at [320, 198] on input "text" at bounding box center [341, 200] width 483 height 21
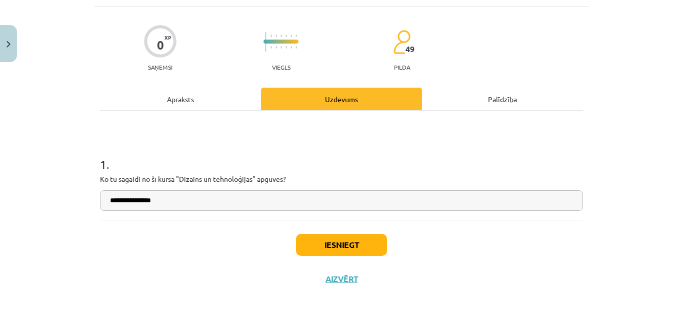
type input "**********"
click at [369, 249] on button "Iesniegt" at bounding box center [341, 245] width 91 height 22
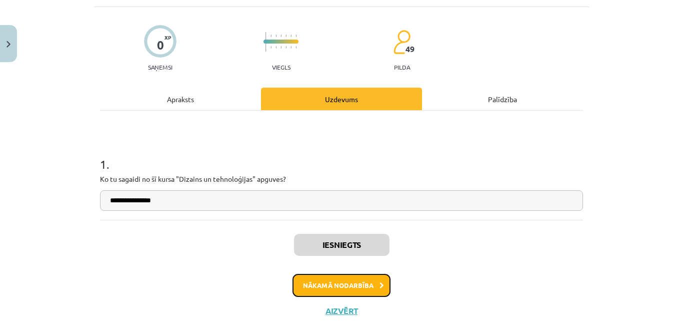
click at [357, 279] on button "Nākamā nodarbība" at bounding box center [342, 285] width 98 height 23
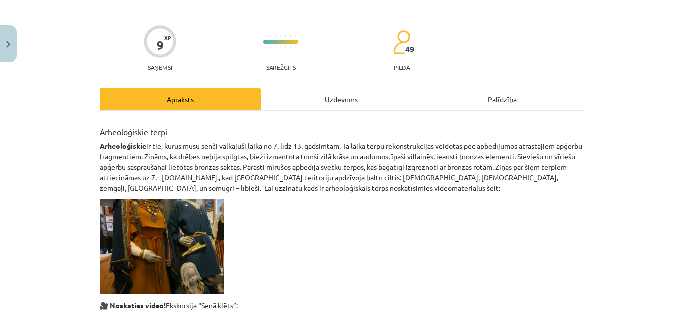
scroll to position [25, 0]
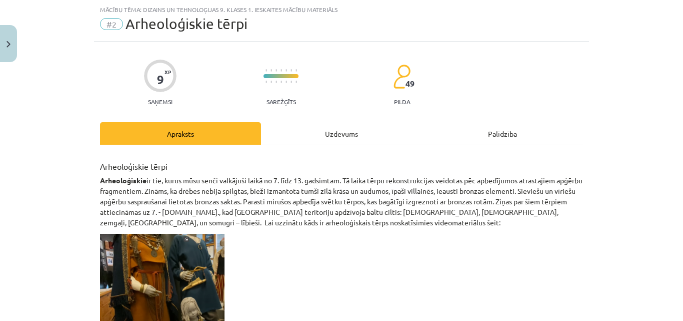
click at [319, 127] on div "Uzdevums" at bounding box center [341, 133] width 161 height 23
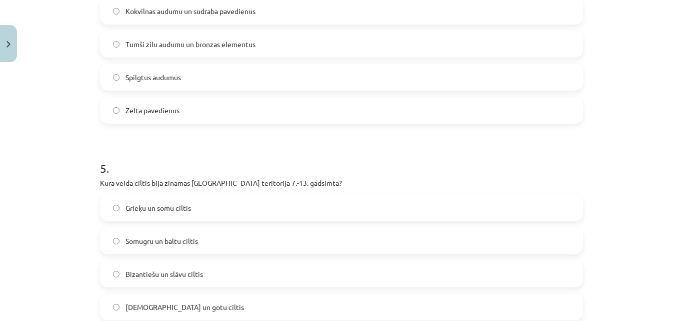
scroll to position [959, 0]
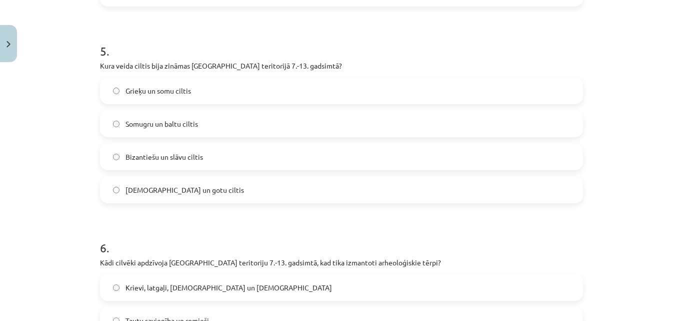
click at [228, 122] on label "Somugru un baltu ciltis" at bounding box center [341, 123] width 481 height 25
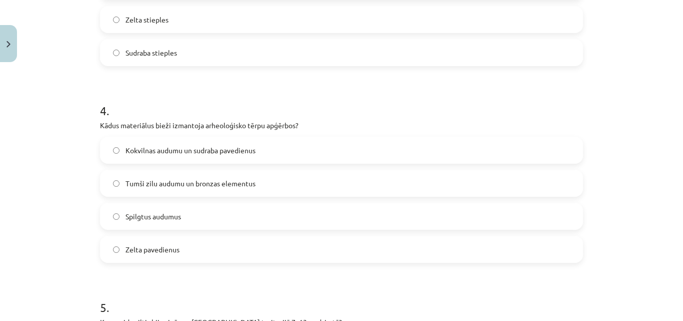
scroll to position [725, 0]
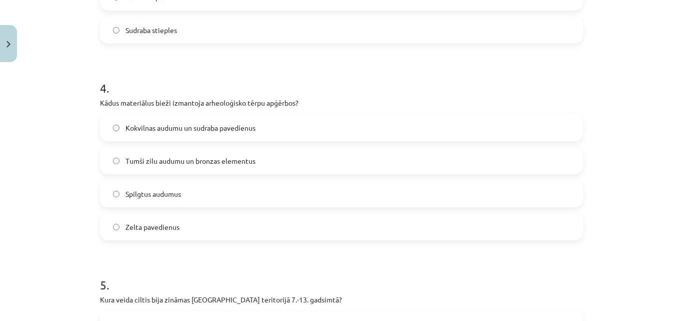
click at [251, 166] on span "Tumši zilu audumu un bronzas elementus" at bounding box center [191, 161] width 130 height 11
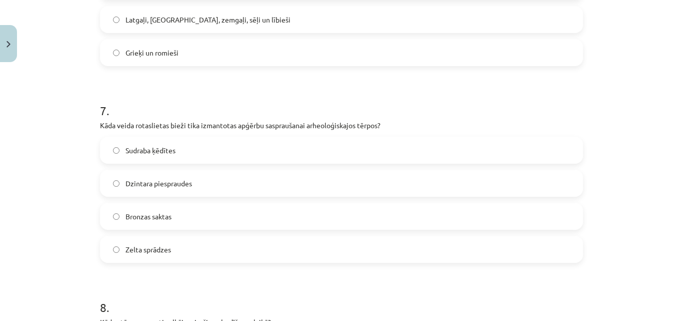
scroll to position [1309, 0]
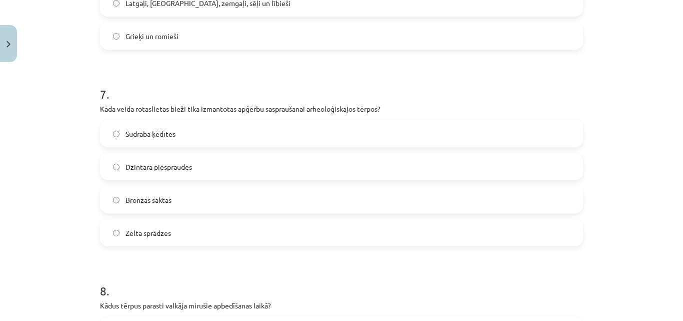
click at [176, 197] on label "Bronzas saktas" at bounding box center [341, 199] width 481 height 25
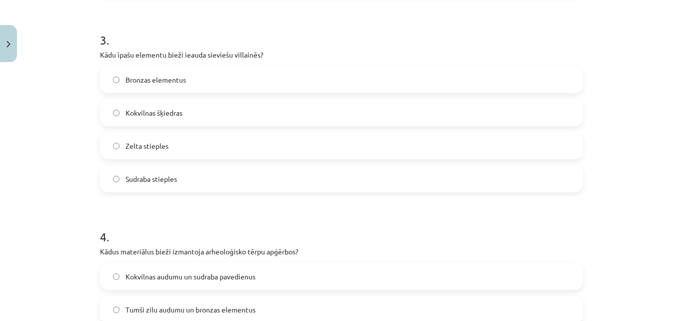
scroll to position [460, 0]
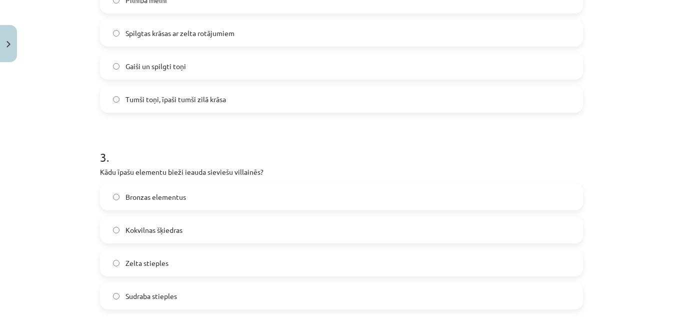
click at [191, 194] on label "Bronzas elementus" at bounding box center [341, 196] width 481 height 25
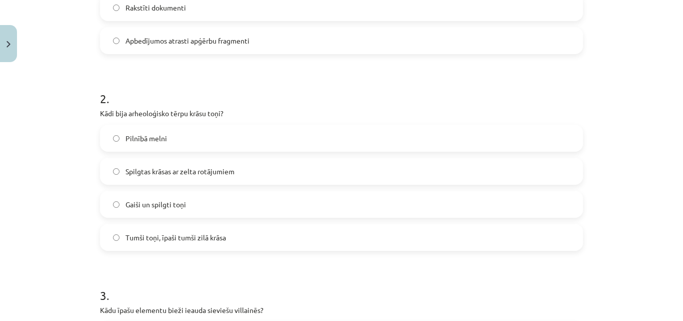
scroll to position [343, 0]
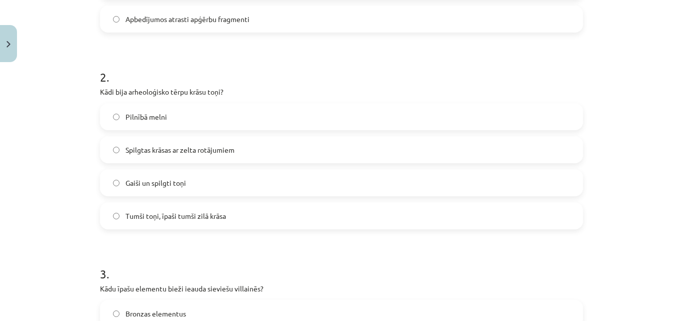
click at [194, 222] on label "Tumši toņi, īpaši tumši zilā krāsa" at bounding box center [341, 215] width 481 height 25
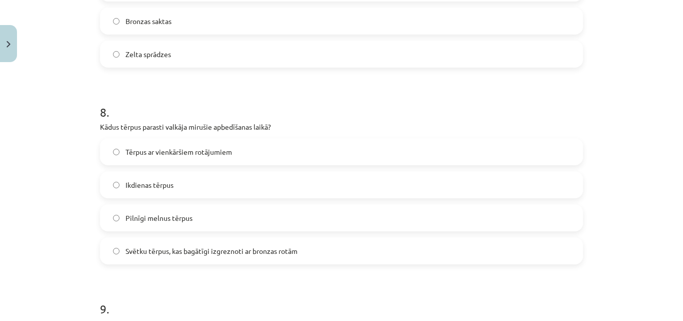
scroll to position [1510, 0]
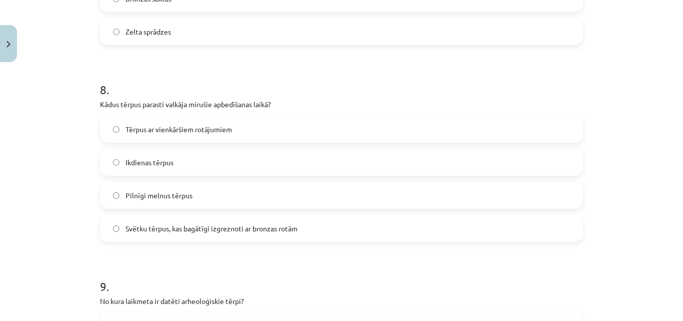
click at [178, 227] on span "Svētku tērpus, kas bagātīgi izgreznoti ar bronzas rotām" at bounding box center [212, 228] width 172 height 11
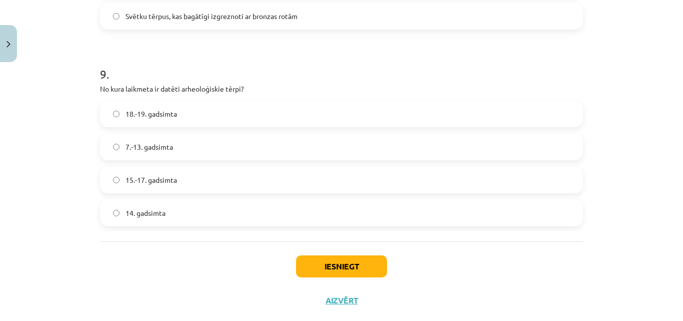
scroll to position [1743, 0]
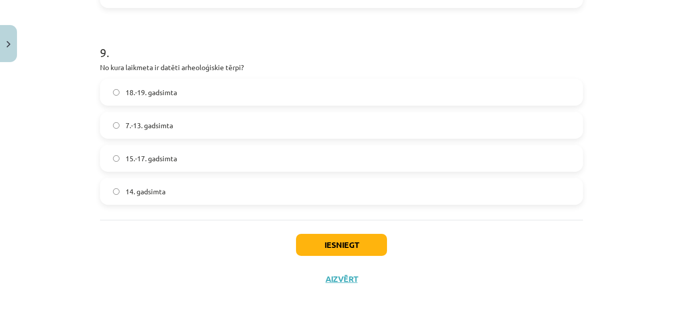
click at [167, 124] on span "7.-13. gadsimta" at bounding box center [150, 125] width 48 height 11
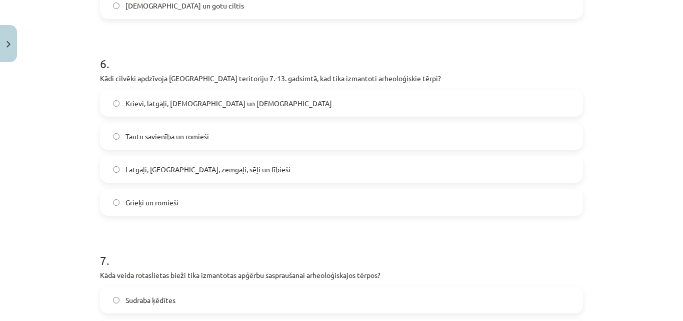
scroll to position [1160, 0]
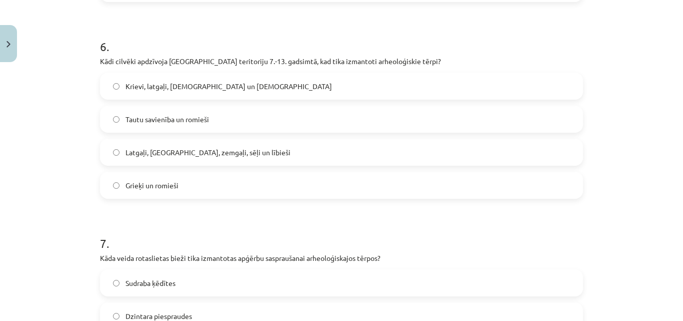
click at [214, 148] on span "Latgaļi, [GEOGRAPHIC_DATA], zemgaļi, sēļi un lībieši" at bounding box center [208, 152] width 165 height 11
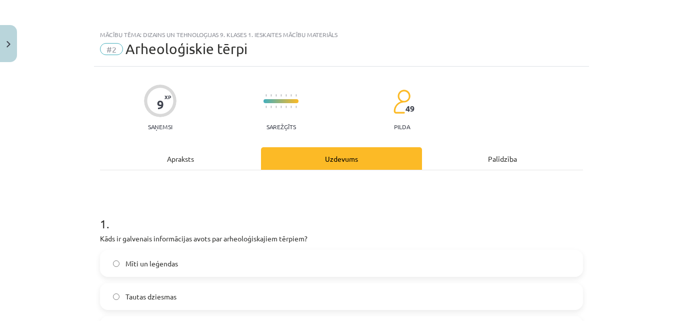
scroll to position [117, 0]
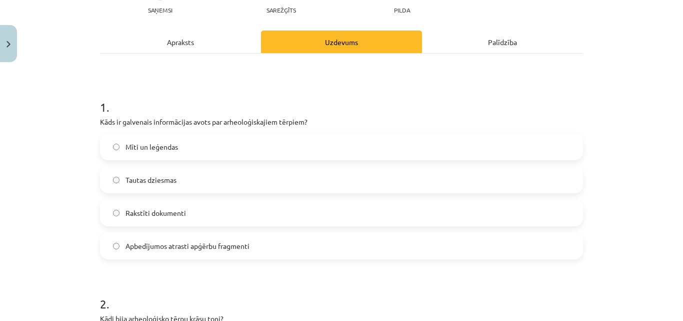
click at [253, 241] on label "Apbedījumos atrasti apģērbu fragmenti" at bounding box center [341, 245] width 481 height 25
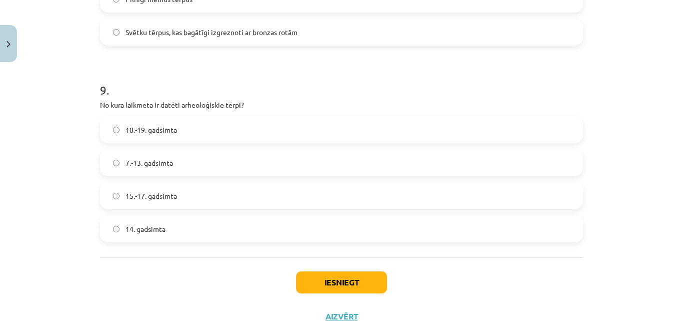
scroll to position [1743, 0]
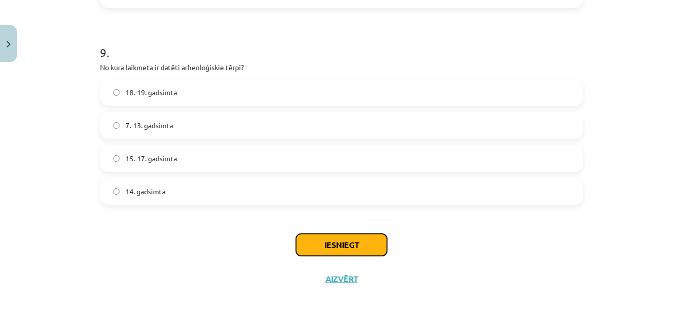
click at [332, 237] on button "Iesniegt" at bounding box center [341, 245] width 91 height 22
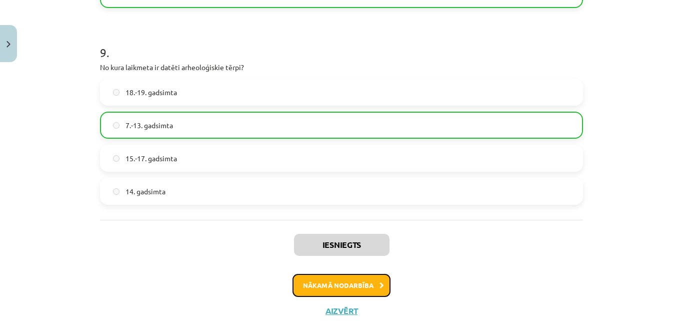
click at [332, 279] on button "Nākamā nodarbība" at bounding box center [342, 285] width 98 height 23
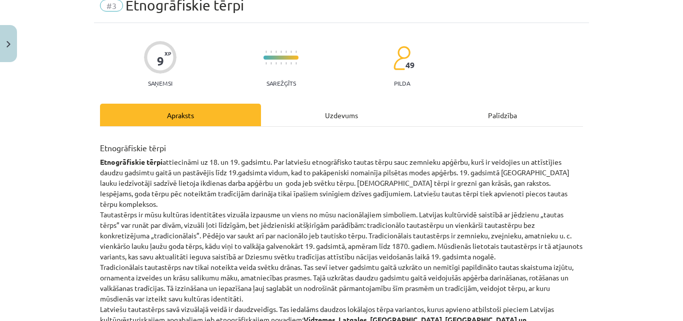
scroll to position [25, 0]
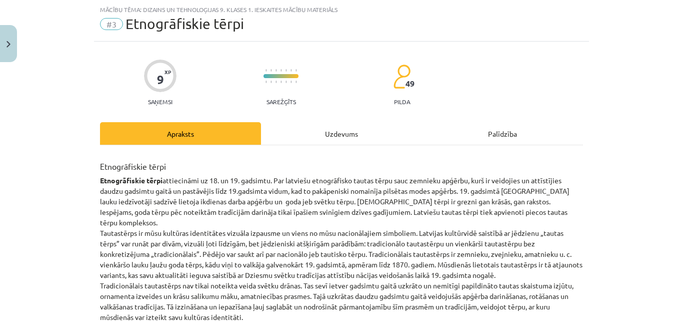
click at [301, 130] on div "Uzdevums" at bounding box center [341, 133] width 161 height 23
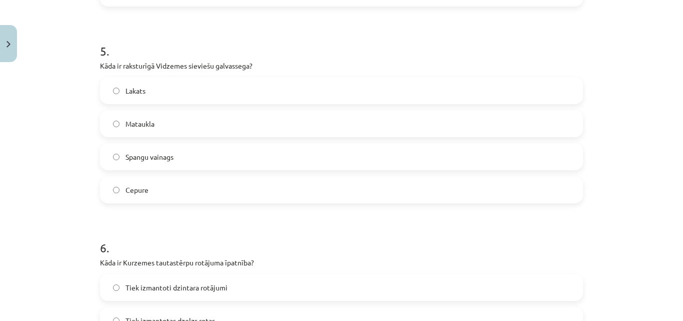
scroll to position [1075, 0]
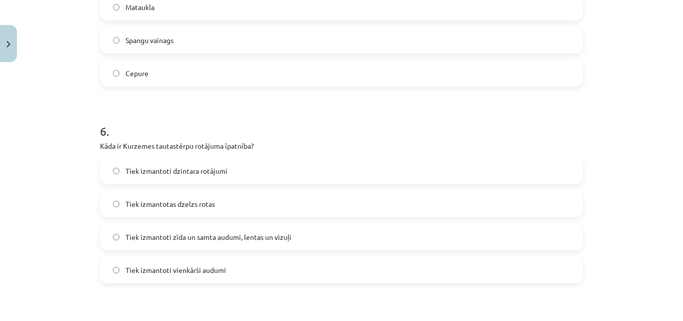
click at [306, 229] on label "Tiek izmantoti zīda un samta audumi, lentas un vizuļi" at bounding box center [341, 236] width 481 height 25
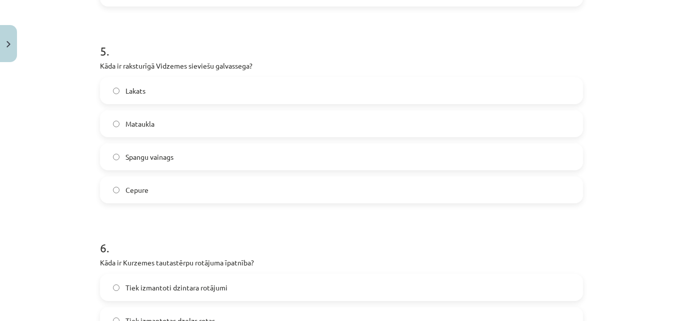
click at [165, 128] on label "Mataukla" at bounding box center [341, 123] width 481 height 25
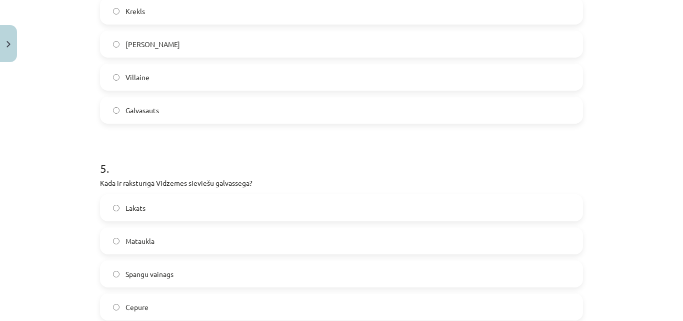
scroll to position [725, 0]
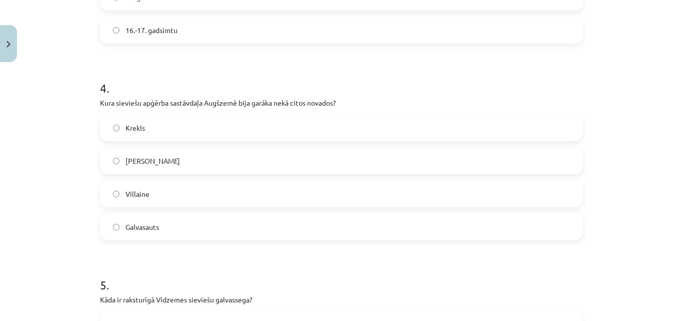
click at [195, 225] on label "Galvasauts" at bounding box center [341, 226] width 481 height 25
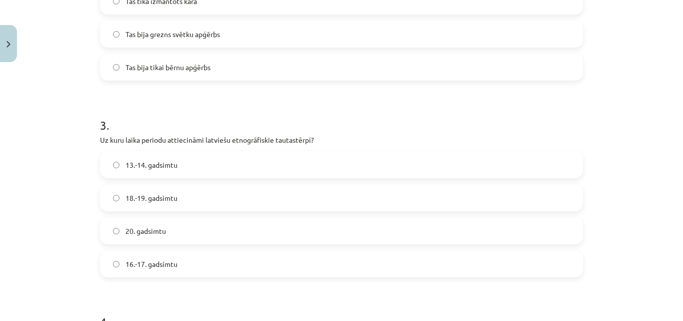
scroll to position [375, 0]
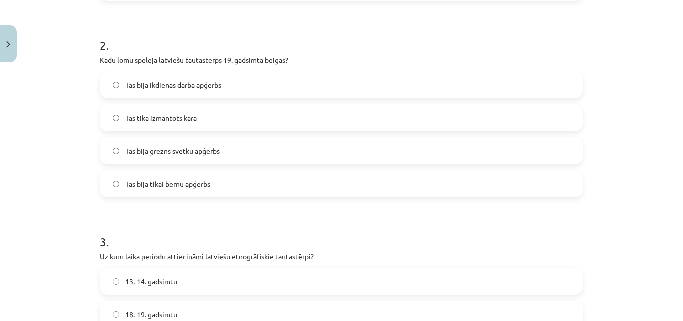
click at [221, 152] on label "Tas bija grezns svētku apģērbs" at bounding box center [341, 150] width 481 height 25
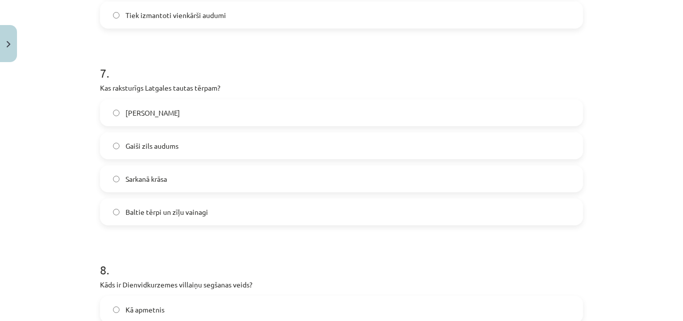
scroll to position [1309, 0]
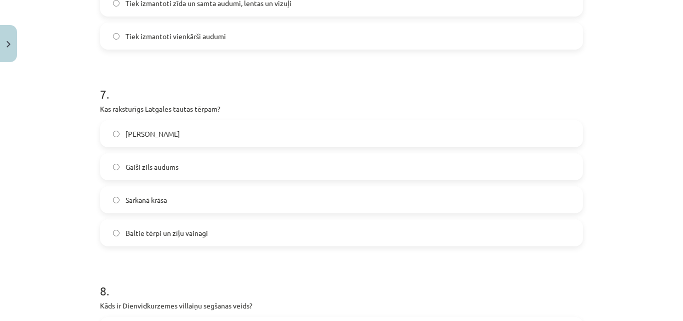
click at [213, 233] on label "Baltie tērpi un zīļu vainagi" at bounding box center [341, 232] width 481 height 25
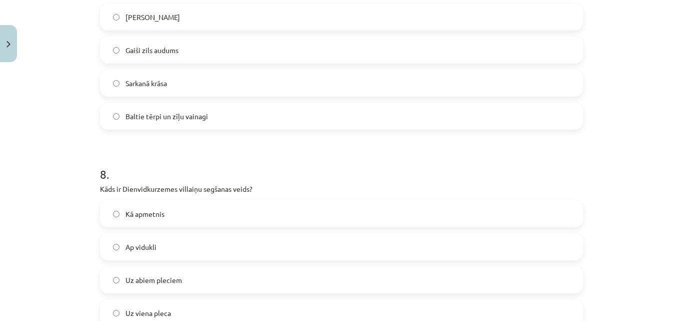
scroll to position [1542, 0]
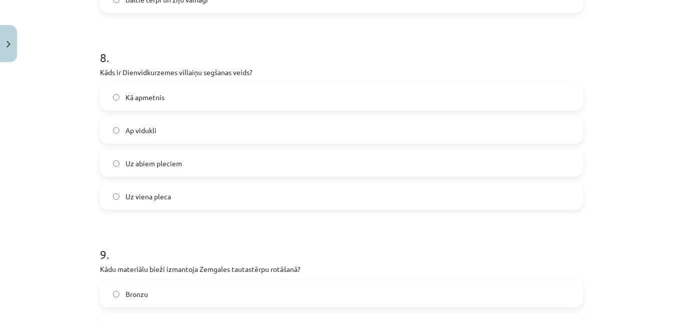
click at [167, 200] on label "Uz viena pleca" at bounding box center [341, 196] width 481 height 25
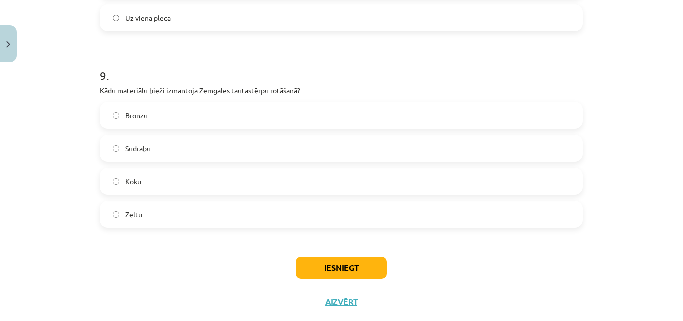
scroll to position [1743, 0]
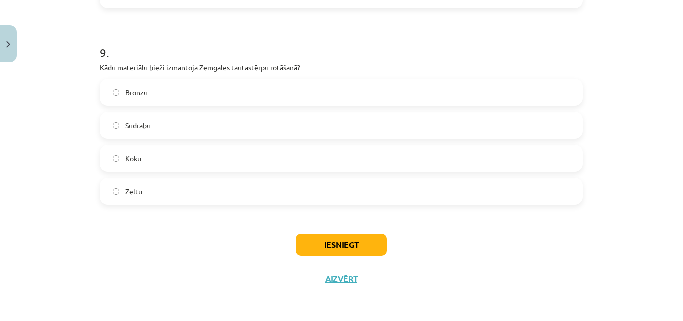
click at [170, 118] on label "Sudrabu" at bounding box center [341, 125] width 481 height 25
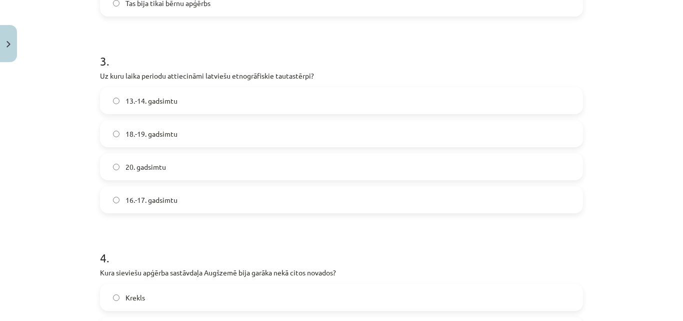
scroll to position [577, 0]
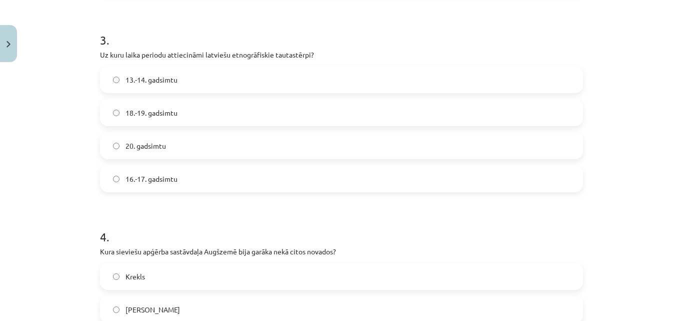
click at [172, 121] on label "18.-19. gadsimtu" at bounding box center [341, 112] width 481 height 25
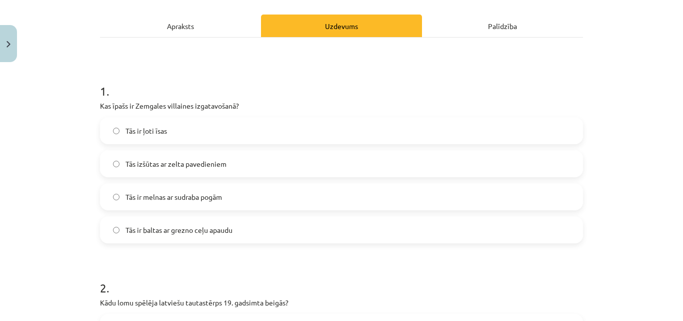
scroll to position [110, 0]
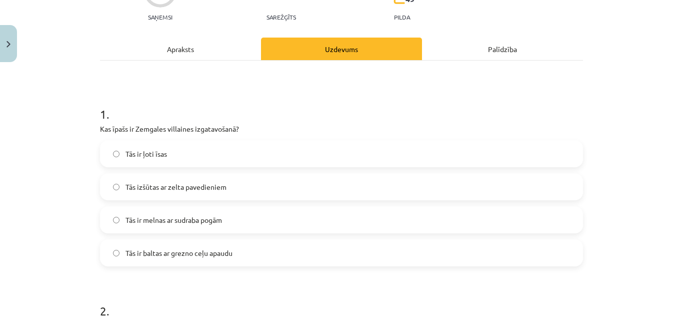
click at [269, 255] on label "Tās ir baltas ar grezno ceļu apaudu" at bounding box center [341, 252] width 481 height 25
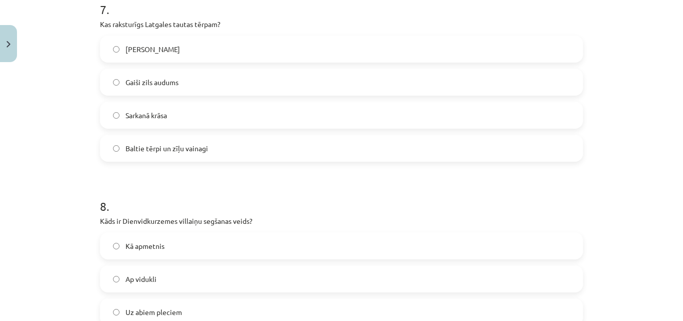
scroll to position [1743, 0]
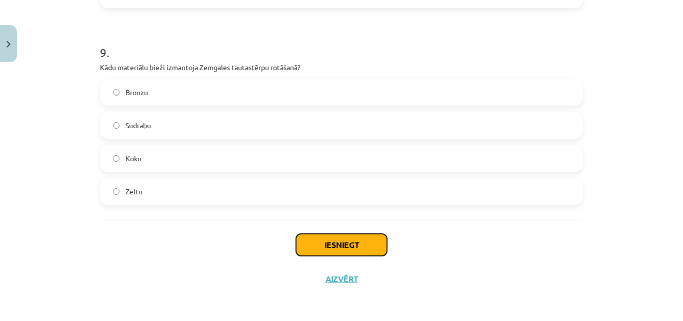
click at [367, 242] on button "Iesniegt" at bounding box center [341, 245] width 91 height 22
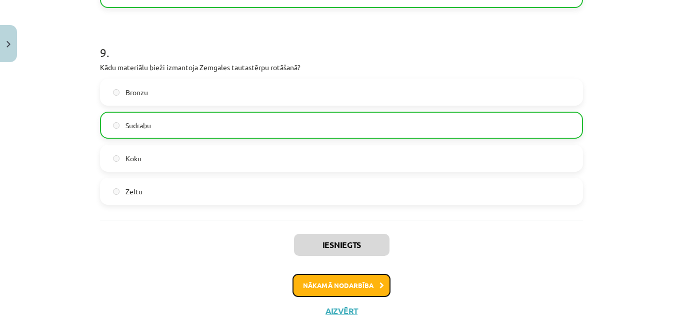
click at [358, 288] on button "Nākamā nodarbība" at bounding box center [342, 285] width 98 height 23
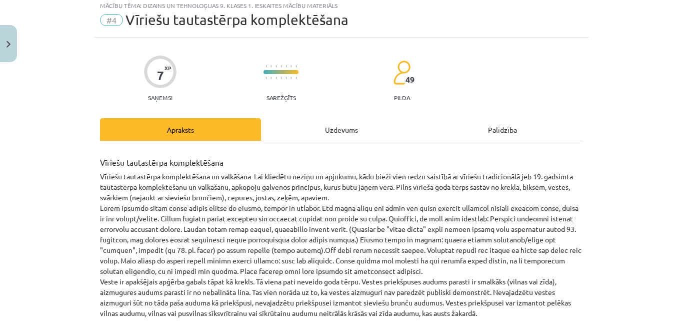
scroll to position [25, 0]
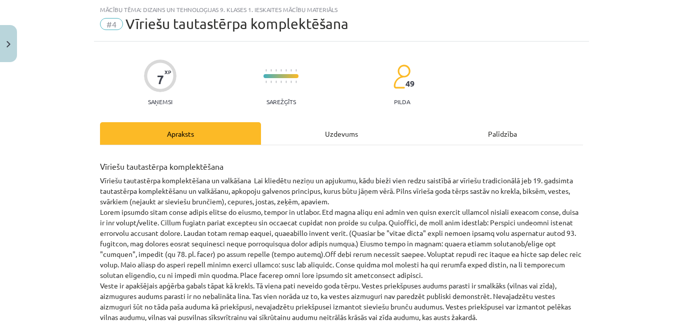
click at [307, 124] on div "Uzdevums" at bounding box center [341, 133] width 161 height 23
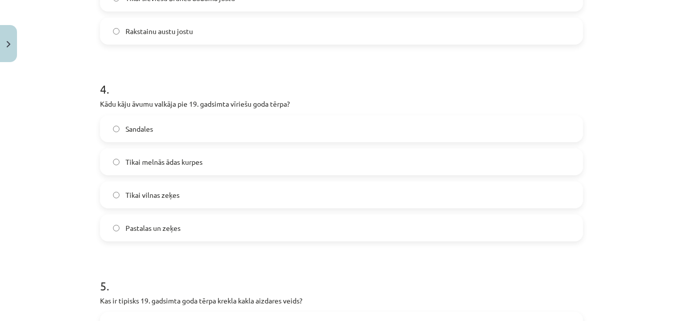
scroll to position [725, 0]
click at [353, 219] on label "Pastalas un zeķes" at bounding box center [341, 226] width 481 height 25
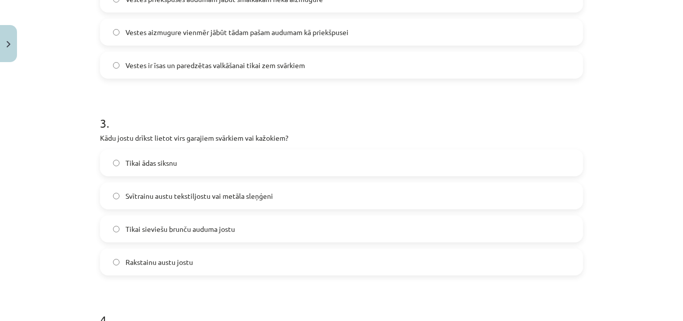
scroll to position [492, 0]
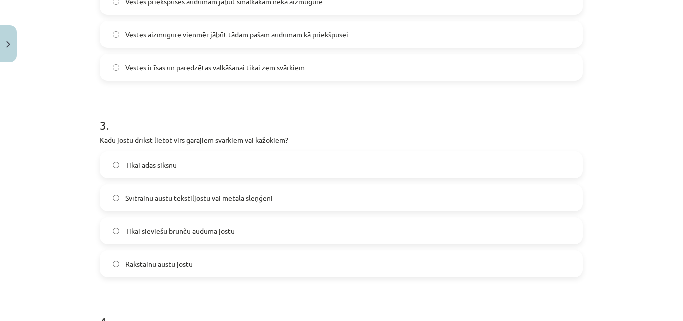
click at [322, 196] on label "Svītrainu austu tekstiljostu vai metāla sleņģeni" at bounding box center [341, 197] width 481 height 25
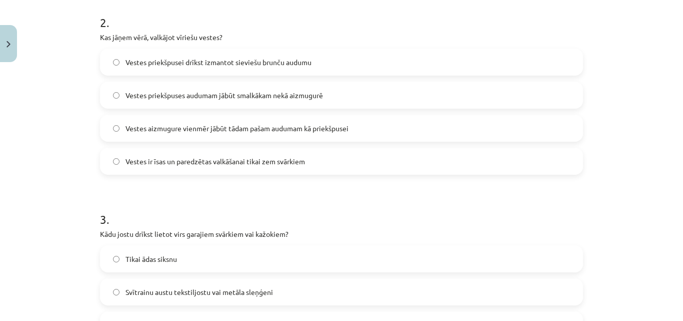
scroll to position [375, 0]
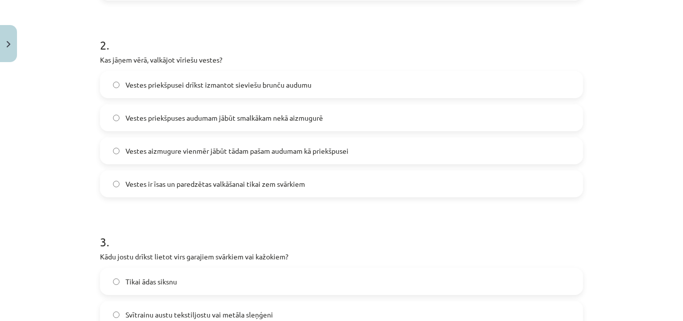
click at [208, 125] on label "Vestes priekšpuses audumam jābūt smalkākam nekā aizmugurē" at bounding box center [341, 117] width 481 height 25
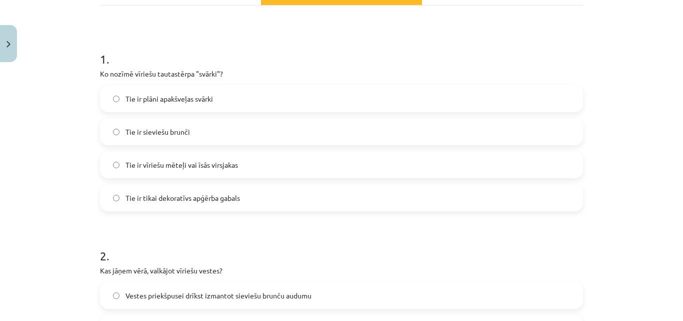
scroll to position [142, 0]
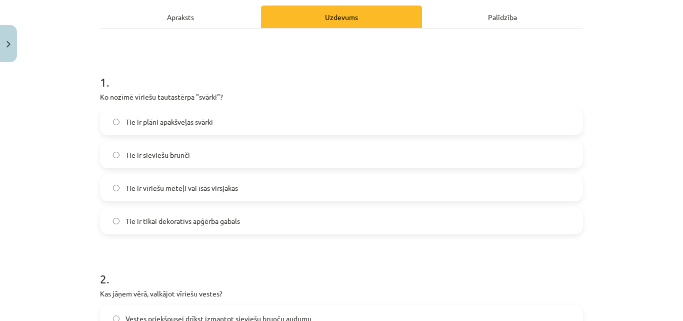
click at [270, 186] on label "Tie ir vīriešu mēteļi vai īsās virsjakas" at bounding box center [341, 187] width 481 height 25
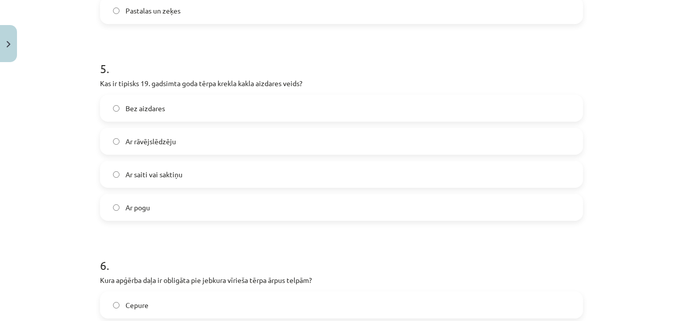
scroll to position [959, 0]
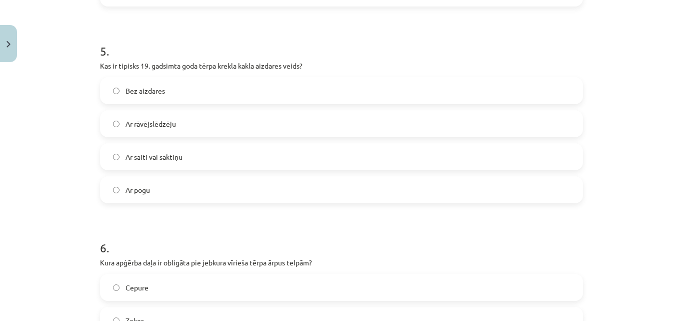
click at [205, 148] on label "Ar saiti vai saktiņu" at bounding box center [341, 156] width 481 height 25
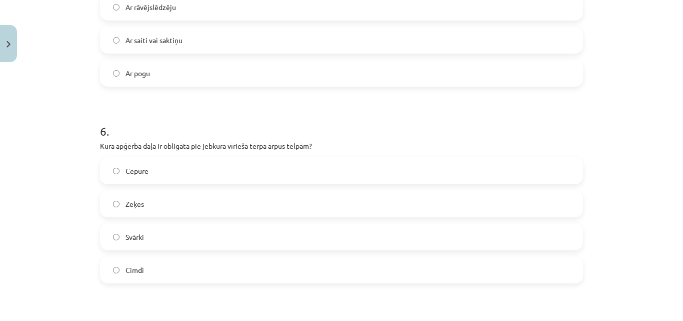
scroll to position [1192, 0]
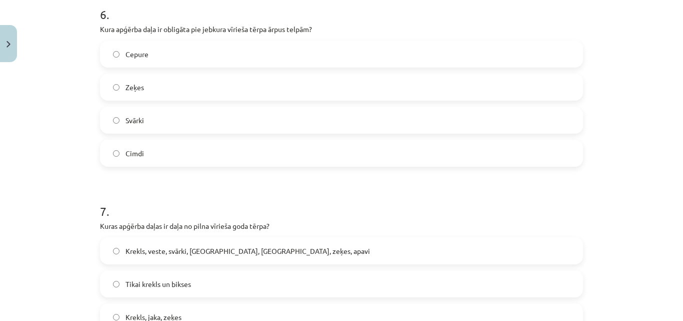
click at [261, 54] on label "Cepure" at bounding box center [341, 54] width 481 height 25
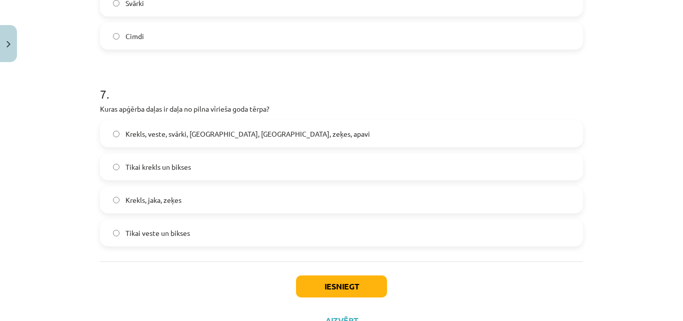
click at [236, 135] on span "Krekls, veste, svārki, [GEOGRAPHIC_DATA], [GEOGRAPHIC_DATA], zeķes, apavi" at bounding box center [248, 134] width 245 height 11
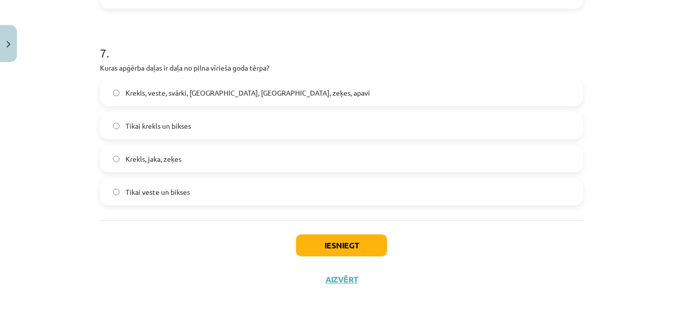
scroll to position [1350, 0]
click at [369, 238] on button "Iesniegt" at bounding box center [341, 245] width 91 height 22
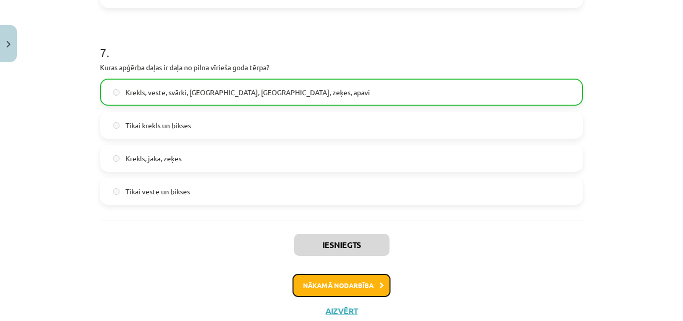
click at [355, 283] on button "Nākamā nodarbība" at bounding box center [342, 285] width 98 height 23
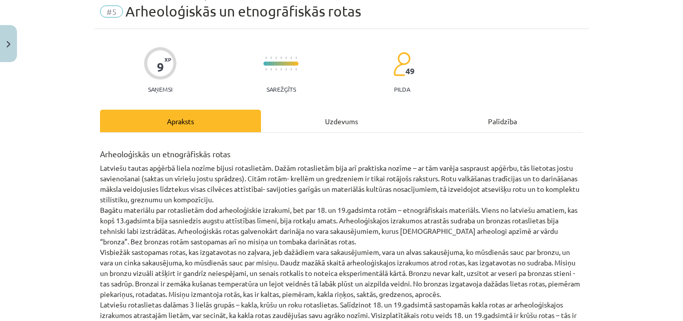
scroll to position [25, 0]
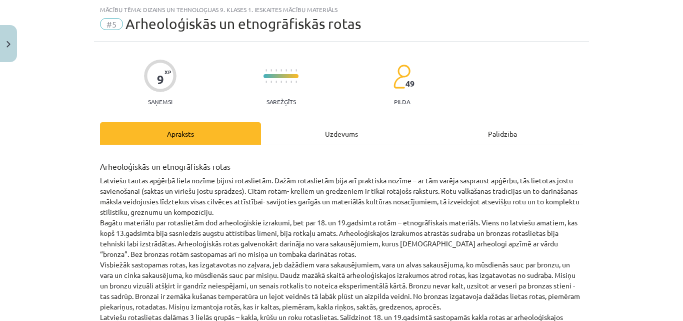
click at [298, 130] on div "Uzdevums" at bounding box center [341, 133] width 161 height 23
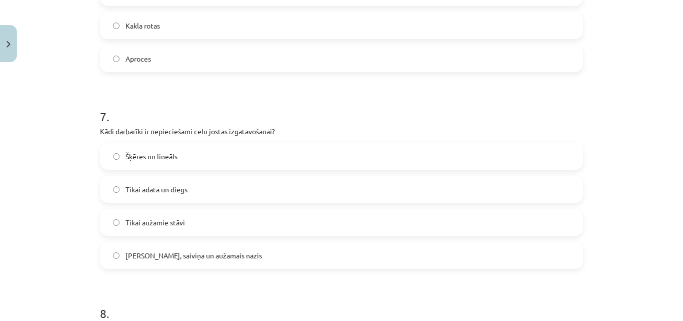
scroll to position [1309, 0]
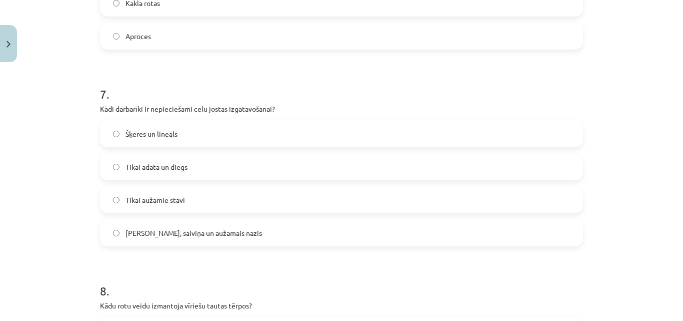
click at [227, 223] on label "[PERSON_NAME], saiviņa un aužamais nazis" at bounding box center [341, 232] width 481 height 25
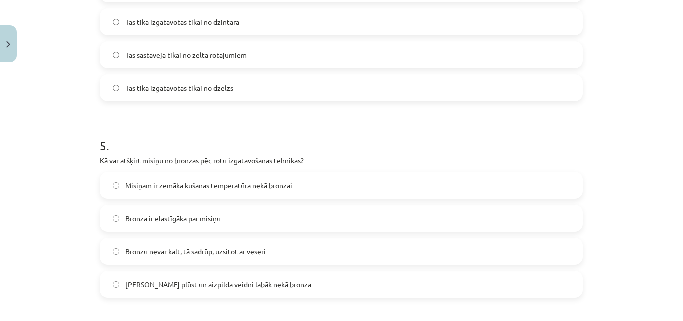
click at [349, 247] on label "Bronzu nevar kalt, tā sadrūp, uzsitot ar veseri" at bounding box center [341, 251] width 481 height 25
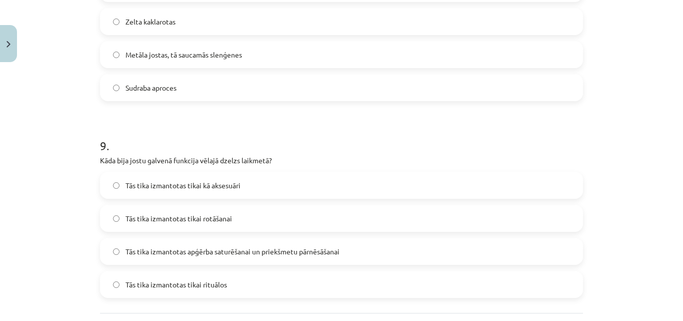
scroll to position [471, 0]
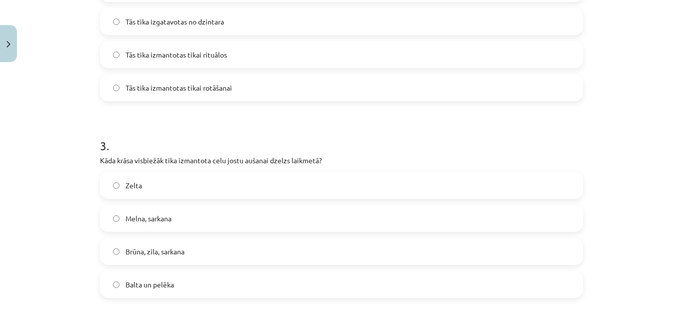
click at [211, 247] on label "Brūna, zila, sarkana" at bounding box center [341, 251] width 481 height 25
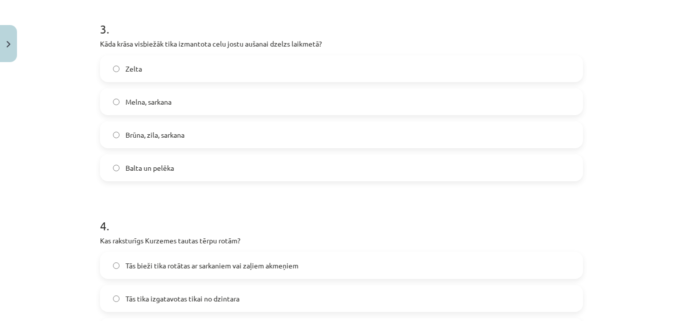
scroll to position [704, 0]
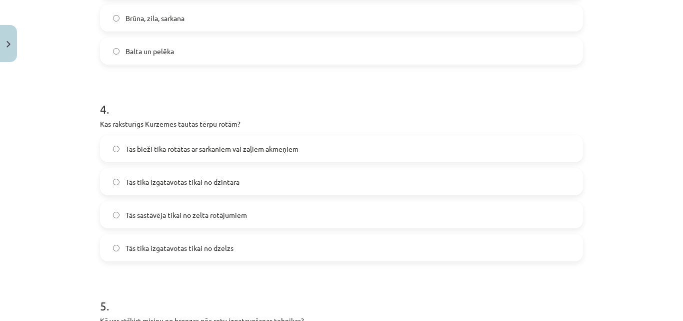
click at [502, 134] on div "4 . Kas raksturīgs Kurzemes tautas tērpu rotām? Tās bieži tika rotātas ar sarka…" at bounding box center [341, 173] width 483 height 177
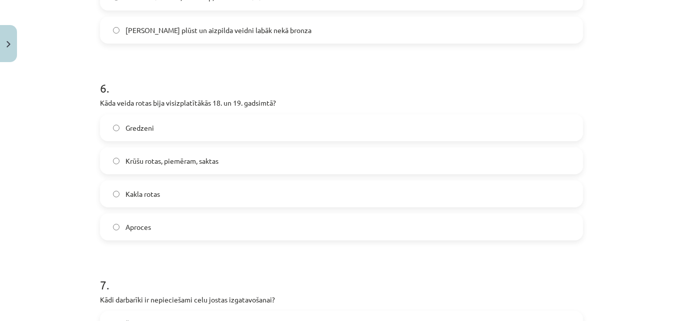
scroll to position [275, 0]
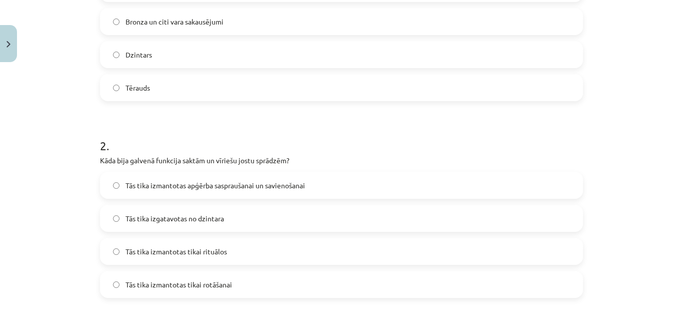
click at [239, 181] on span "Tās tika izmantotas apģērba saspraušanai un savienošanai" at bounding box center [216, 185] width 180 height 11
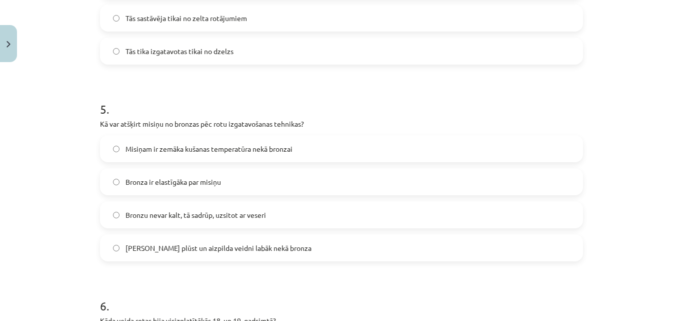
scroll to position [784, 0]
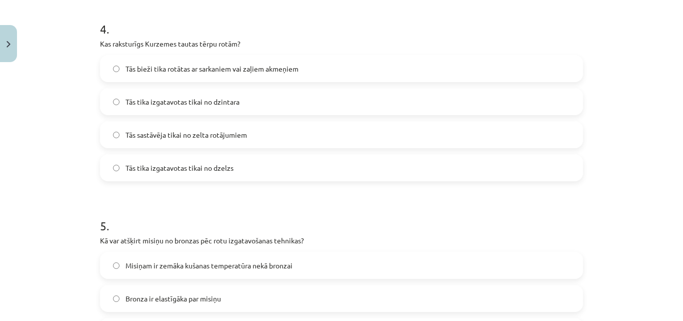
click at [141, 62] on label "Tās bieži tika rotātas ar sarkaniem vai zaļiem akmeņiem" at bounding box center [341, 68] width 481 height 25
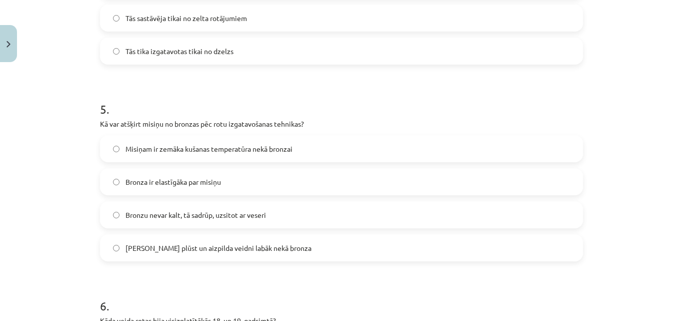
scroll to position [1134, 0]
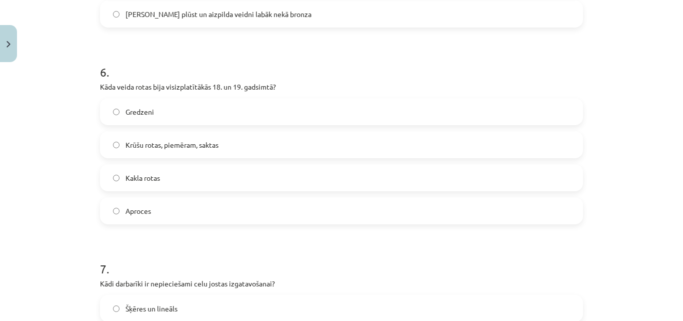
click at [239, 134] on label "Krūšu rotas, piemēram, saktas" at bounding box center [341, 144] width 481 height 25
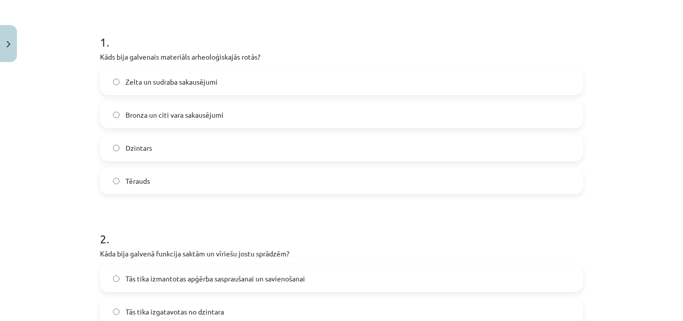
scroll to position [201, 0]
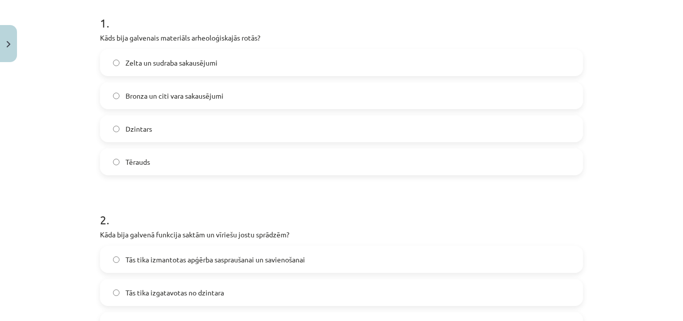
click at [208, 91] on span "Bronza un citi vara sakausējumi" at bounding box center [175, 96] width 98 height 11
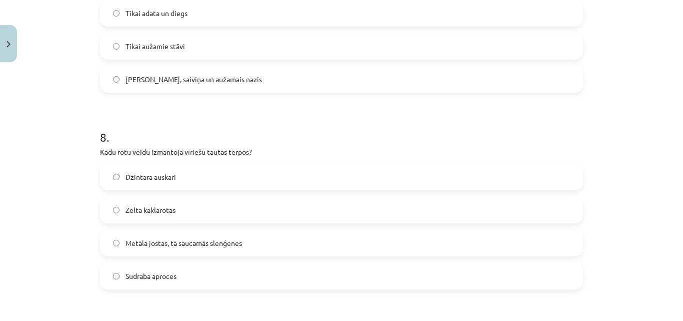
scroll to position [1484, 0]
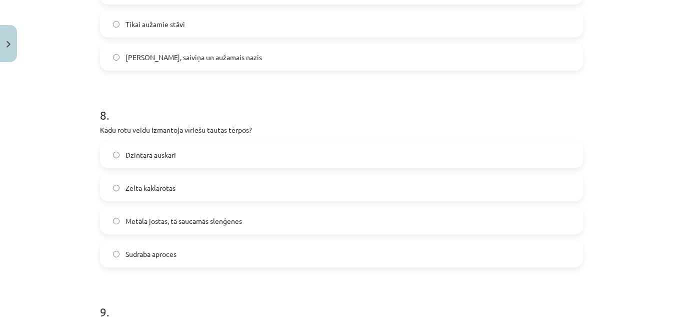
click at [239, 216] on span "Metāla jostas, tā saucamās slenģenes" at bounding box center [184, 221] width 117 height 11
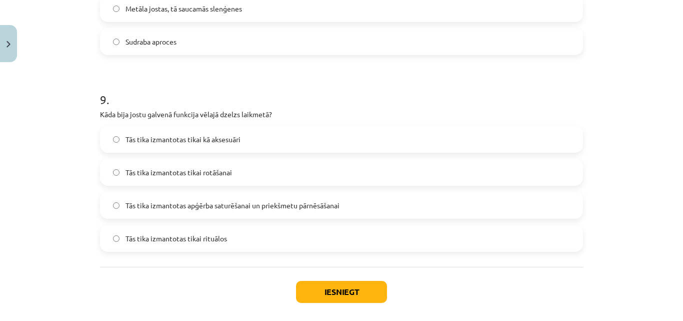
scroll to position [1718, 0]
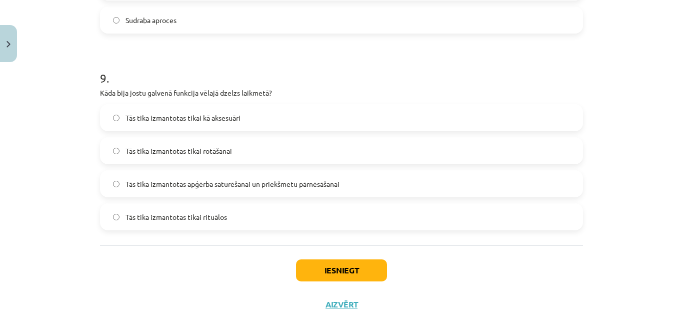
click at [147, 173] on label "Tās tika izmantotas apģērba saturēšanai un priekšmetu pārnēsāšanai" at bounding box center [341, 183] width 481 height 25
click at [356, 267] on button "Iesniegt" at bounding box center [341, 270] width 91 height 22
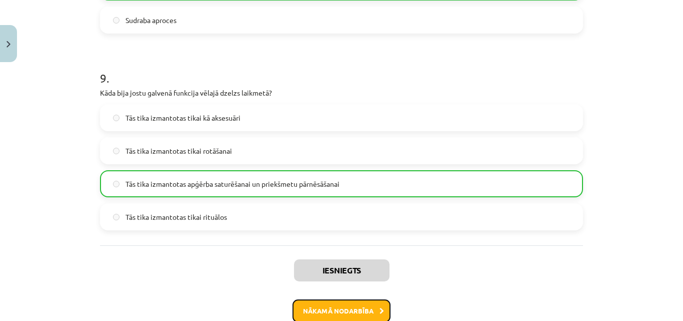
click at [361, 302] on button "Nākamā nodarbība" at bounding box center [342, 310] width 98 height 23
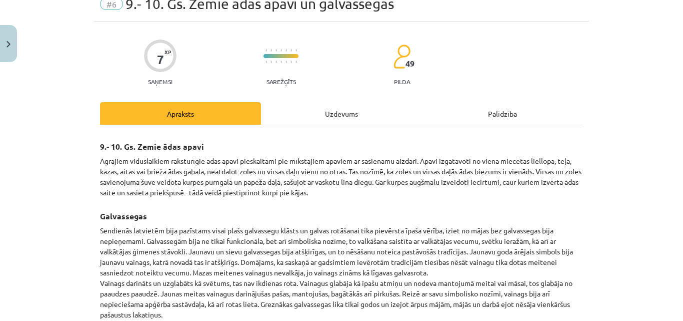
scroll to position [25, 0]
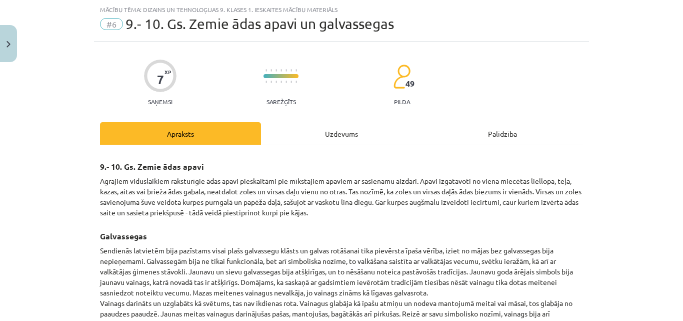
click at [311, 123] on div "Uzdevums" at bounding box center [341, 133] width 161 height 23
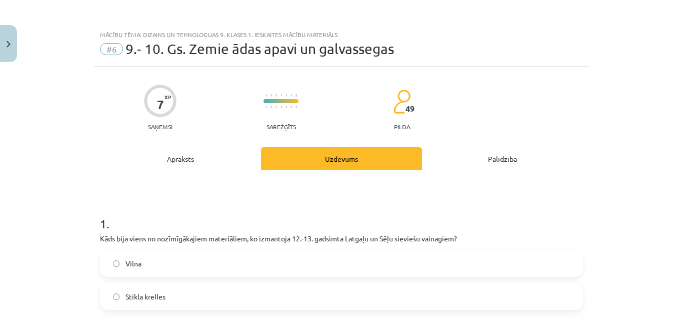
scroll to position [1061, 0]
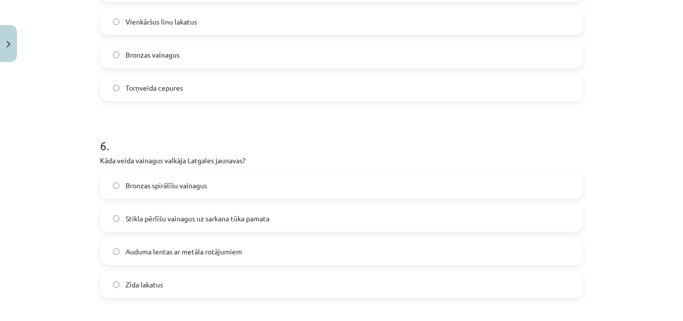
click at [194, 224] on label "Stikla pērlīšu vainagus uz sarkana tūka pamata" at bounding box center [341, 218] width 481 height 25
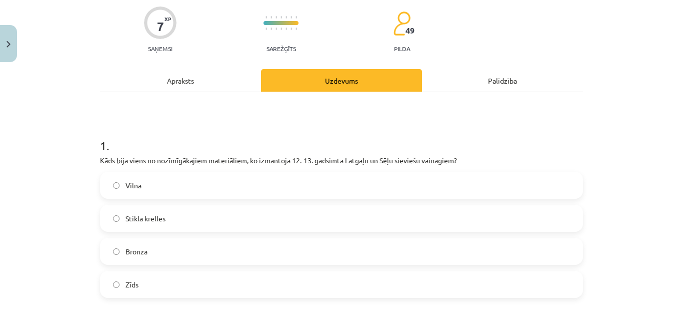
scroll to position [471, 0]
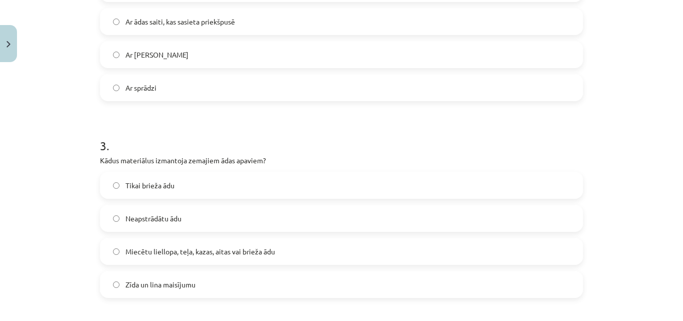
click at [204, 248] on span "Miecētu liellopa, teļa, kazas, aitas vai brieža ādu" at bounding box center [201, 251] width 150 height 11
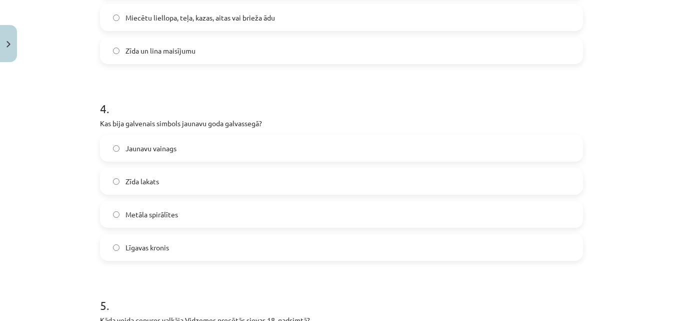
scroll to position [708, 0]
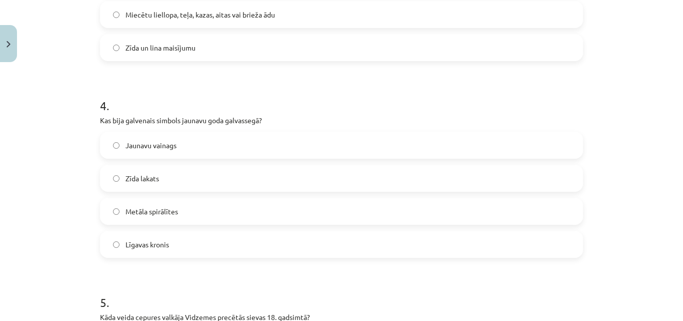
drag, startPoint x: 188, startPoint y: 153, endPoint x: 183, endPoint y: 148, distance: 7.1
click at [183, 148] on label "Jaunavu vainags" at bounding box center [341, 145] width 481 height 25
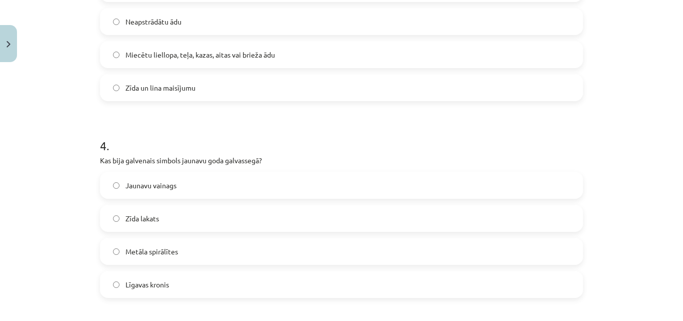
scroll to position [275, 0]
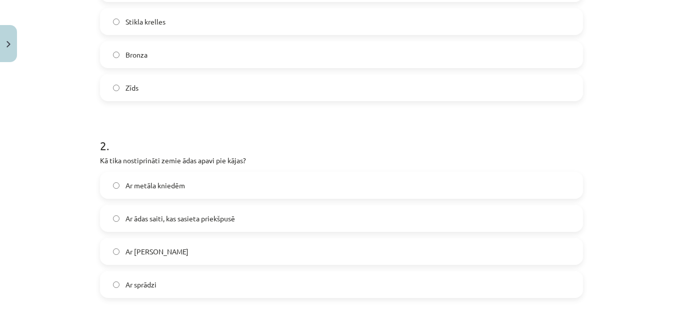
click at [227, 222] on span "Ar ādas saiti, kas sasieta priekšpusē" at bounding box center [181, 218] width 110 height 11
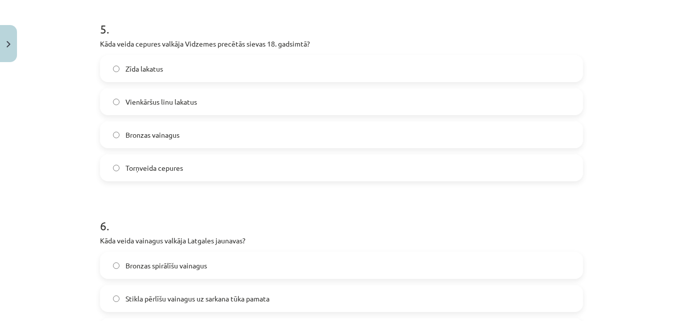
scroll to position [864, 0]
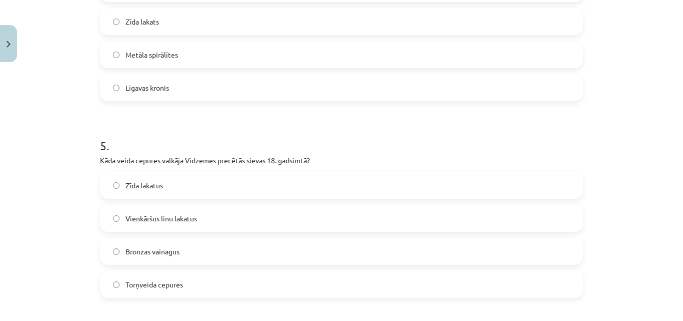
click at [216, 279] on label "Torņveida cepures" at bounding box center [341, 284] width 481 height 25
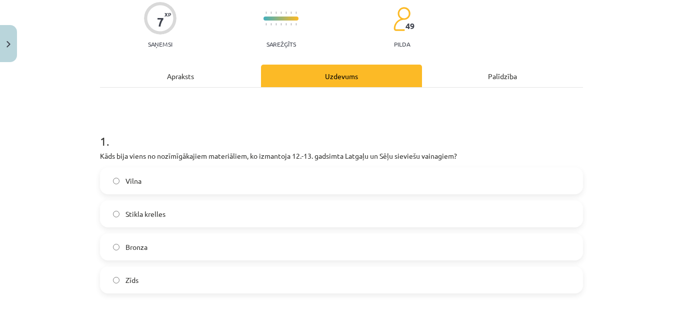
scroll to position [117, 0]
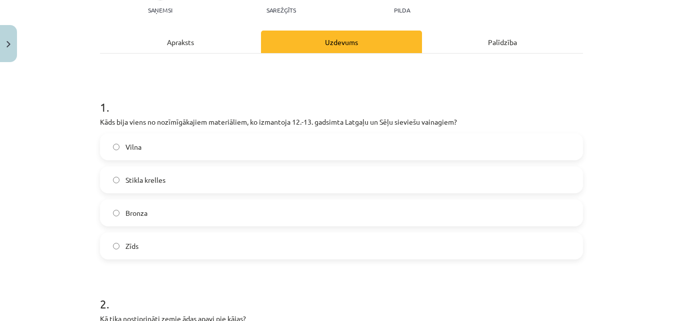
click at [128, 173] on label "Stikla krelles" at bounding box center [341, 179] width 481 height 25
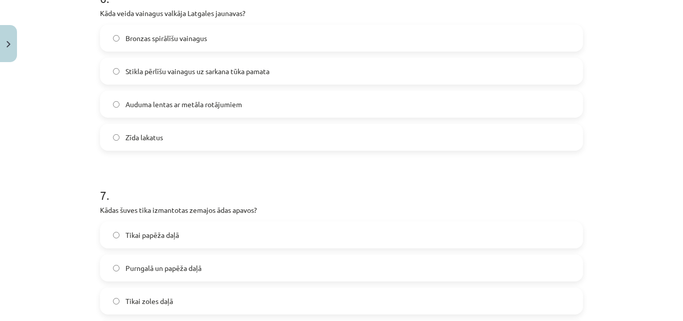
scroll to position [1350, 0]
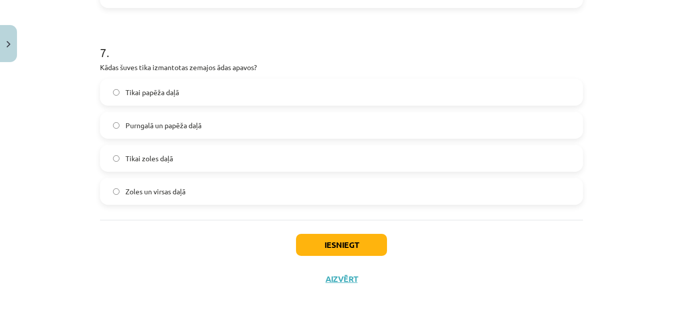
click at [166, 125] on span "Purngalā un papēža daļā" at bounding box center [164, 125] width 76 height 11
click at [339, 246] on button "Iesniegt" at bounding box center [341, 245] width 91 height 22
click at [358, 239] on button "Iesniegt" at bounding box center [341, 245] width 91 height 22
click at [340, 244] on button "Iesniegt" at bounding box center [341, 245] width 91 height 22
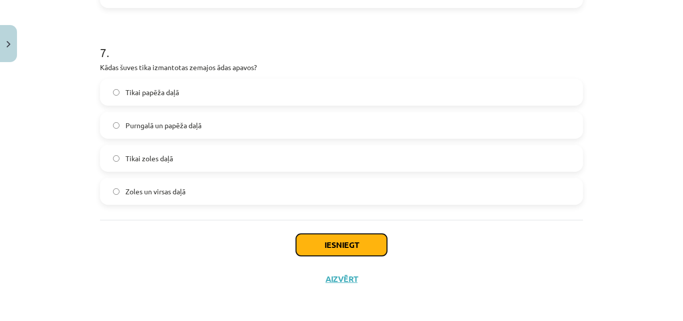
click at [345, 249] on button "Iesniegt" at bounding box center [341, 245] width 91 height 22
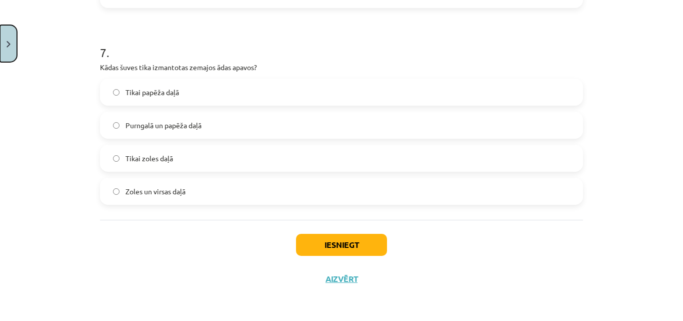
click at [0, 57] on button "Close" at bounding box center [8, 43] width 17 height 37
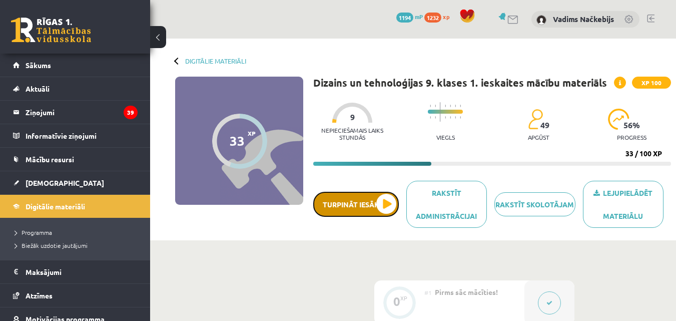
click at [384, 200] on button "Turpināt iesākto" at bounding box center [356, 204] width 86 height 25
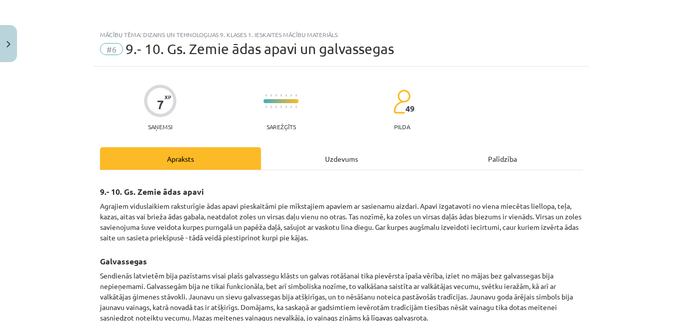
click at [328, 161] on div "Uzdevums" at bounding box center [341, 158] width 161 height 23
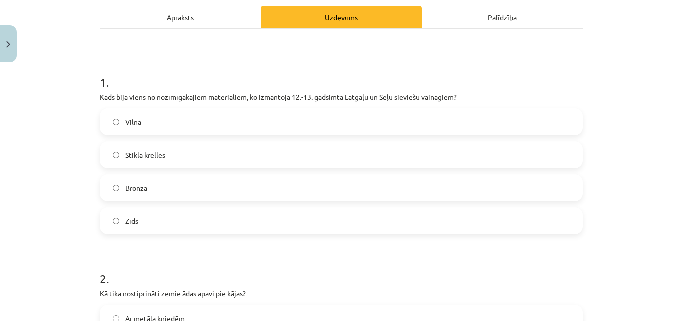
scroll to position [25, 0]
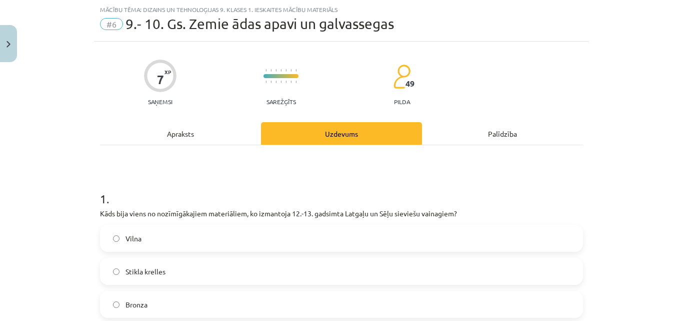
click at [189, 132] on div "Apraksts" at bounding box center [180, 133] width 161 height 23
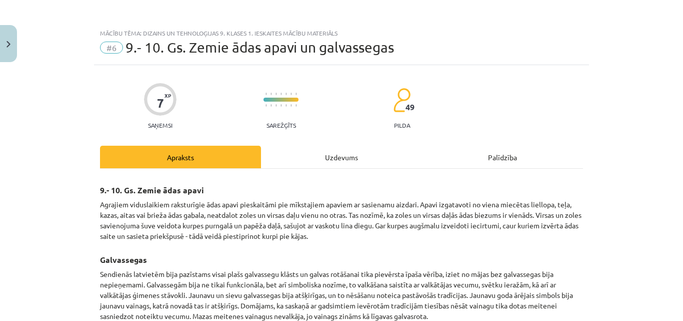
scroll to position [0, 0]
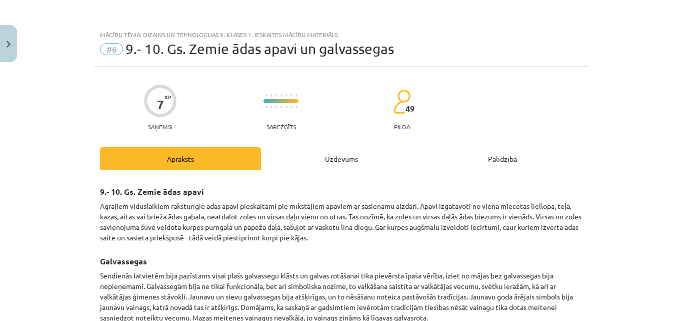
click at [324, 155] on div "Uzdevums" at bounding box center [341, 158] width 161 height 23
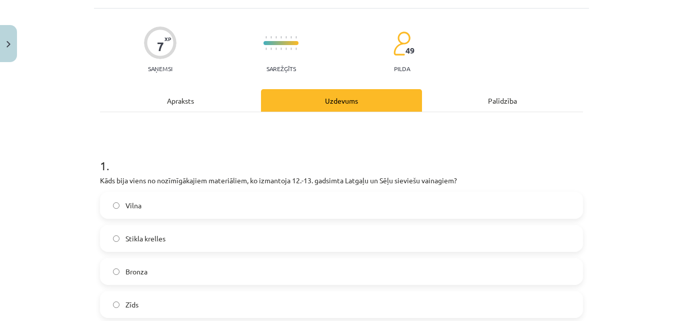
scroll to position [25, 0]
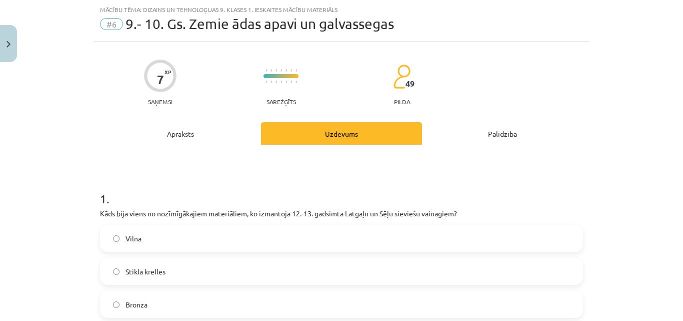
click at [198, 270] on label "Stikla krelles" at bounding box center [341, 271] width 481 height 25
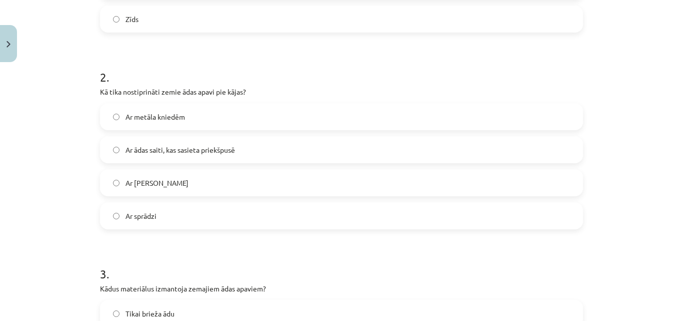
scroll to position [375, 0]
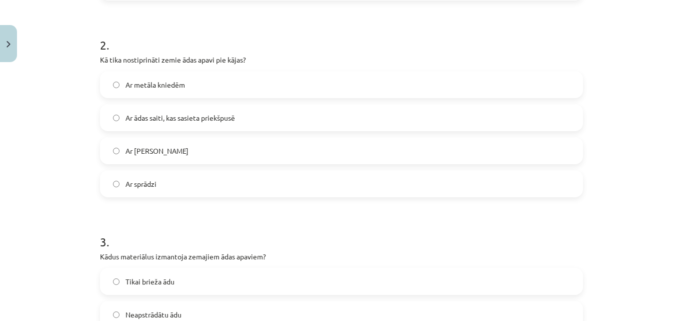
click at [141, 115] on span "Ar ādas saiti, kas sasieta priekšpusē" at bounding box center [181, 118] width 110 height 11
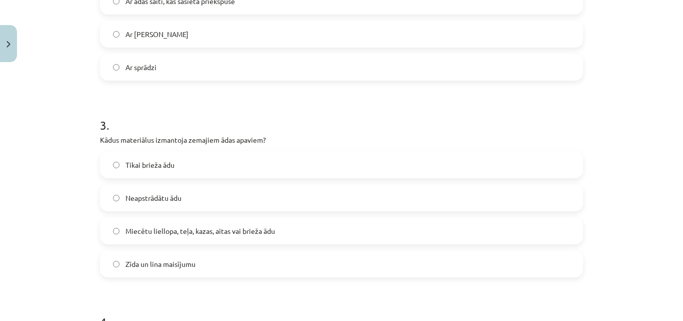
click at [215, 229] on span "Miecētu liellopa, teļa, kazas, aitas vai brieža ādu" at bounding box center [201, 231] width 150 height 11
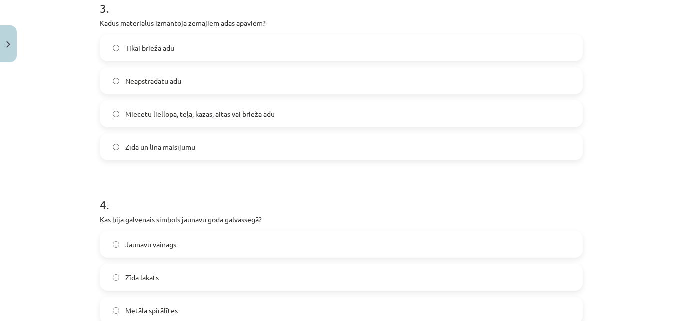
scroll to position [725, 0]
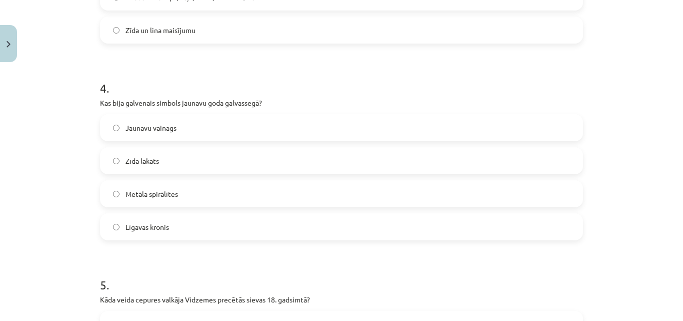
click at [204, 132] on label "Jaunavu vainags" at bounding box center [341, 127] width 481 height 25
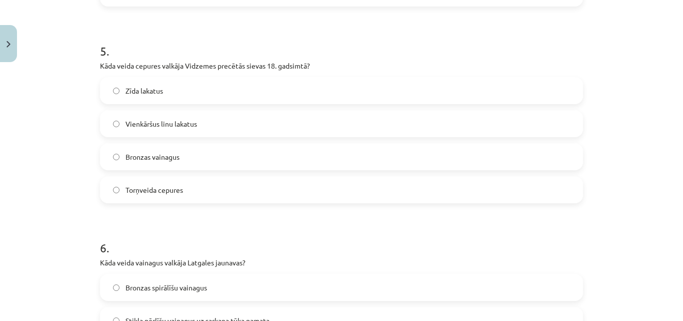
click at [158, 193] on span "Torņveida cepures" at bounding box center [155, 190] width 58 height 11
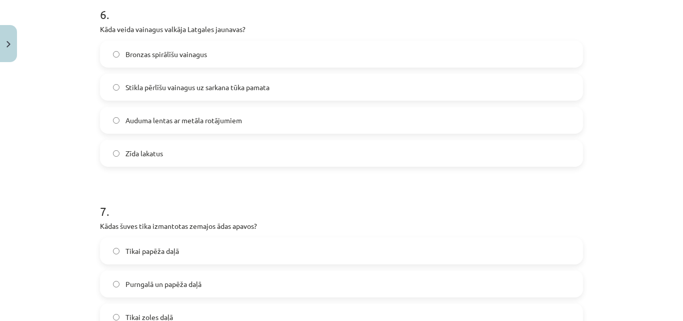
scroll to position [1075, 0]
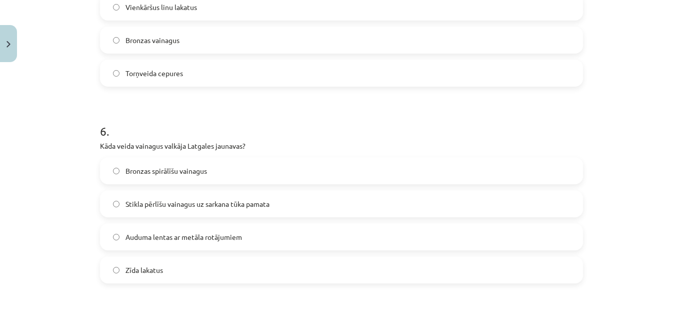
click at [184, 207] on span "Stikla pērlīšu vainagus uz sarkana tūka pamata" at bounding box center [198, 204] width 144 height 11
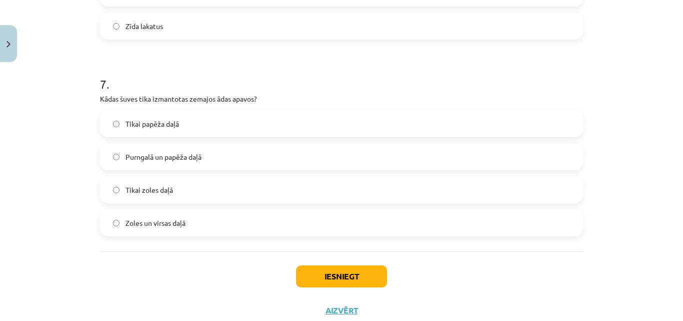
scroll to position [1350, 0]
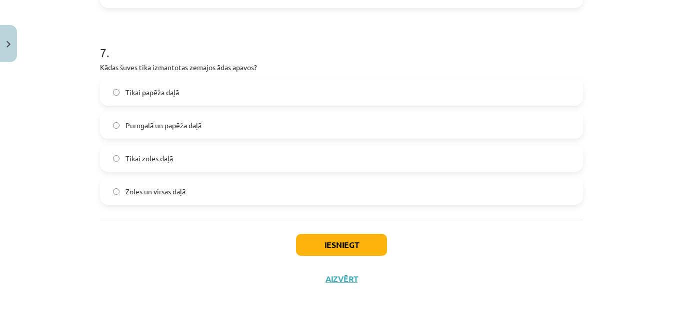
click at [189, 121] on span "Purngalā un papēža daļā" at bounding box center [164, 125] width 76 height 11
click at [365, 243] on button "Iesniegt" at bounding box center [341, 245] width 91 height 22
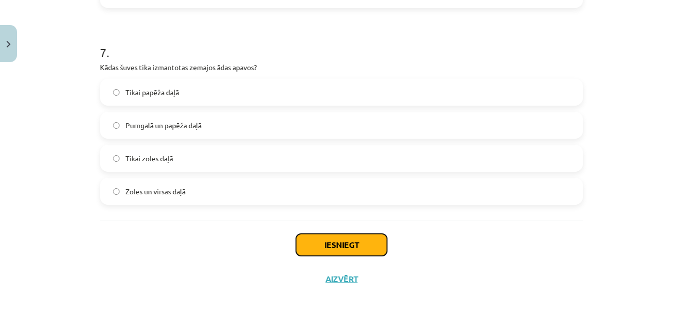
click at [365, 243] on button "Iesniegt" at bounding box center [341, 245] width 91 height 22
